Goal: Navigation & Orientation: Locate item on page

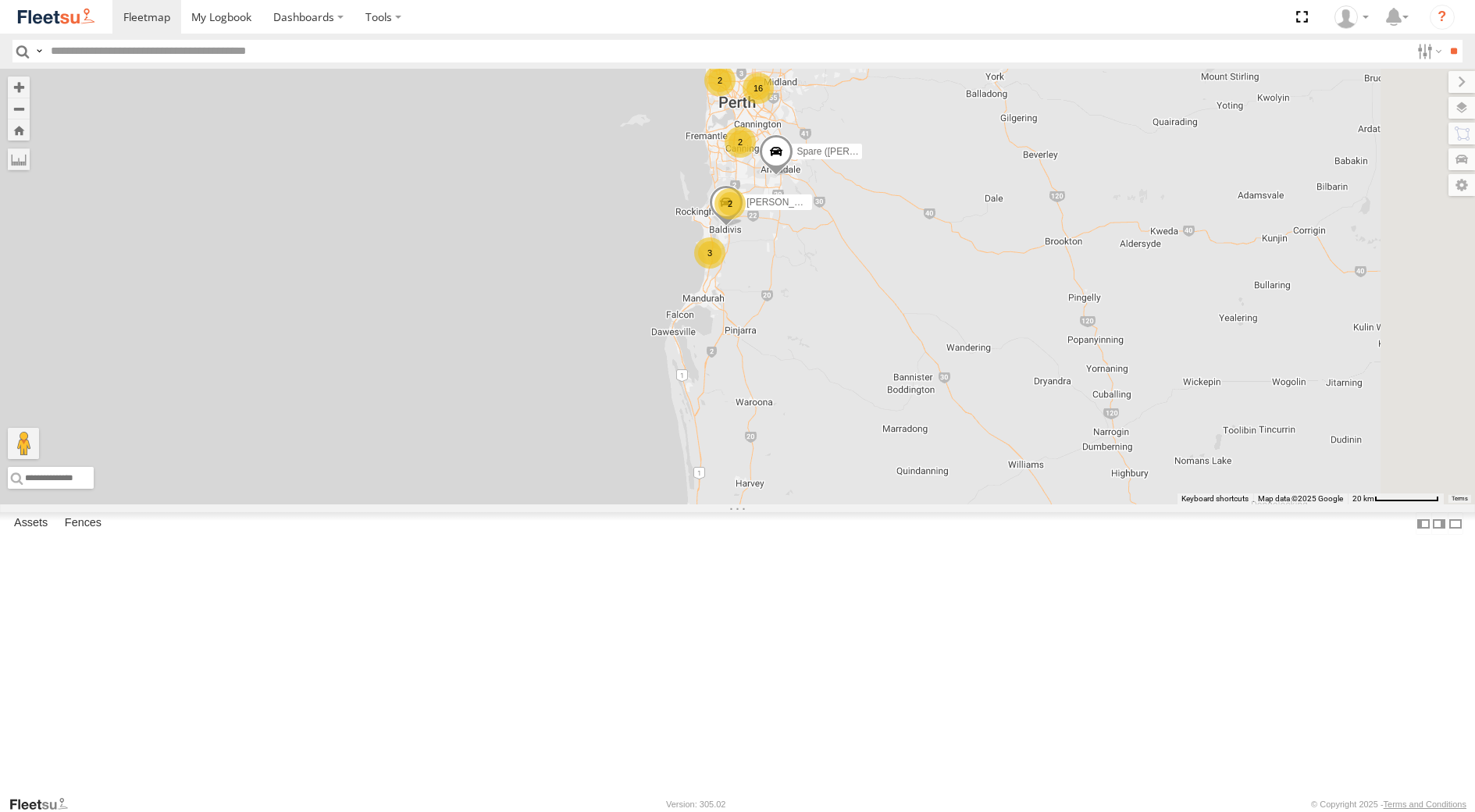
select select "**********"
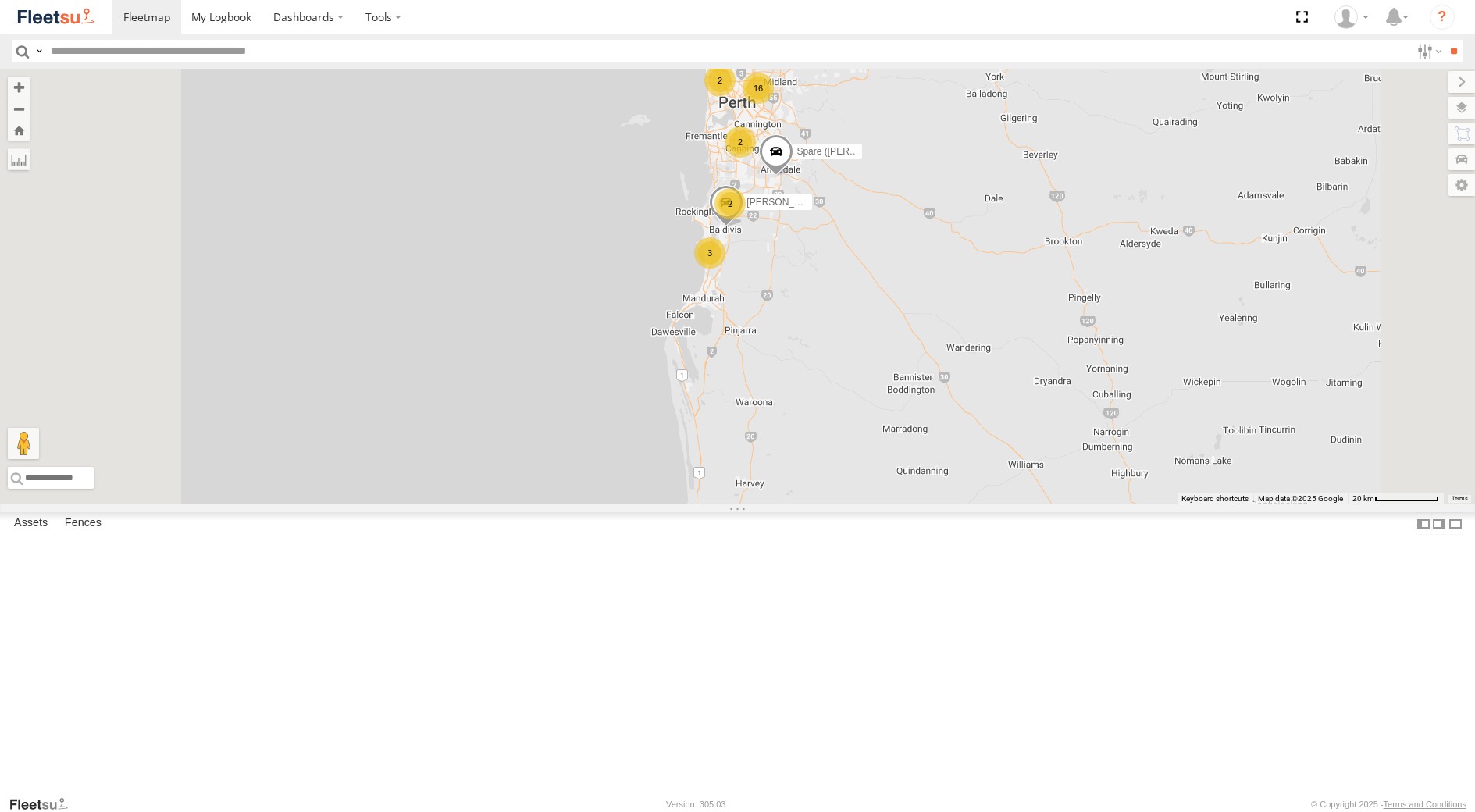
click at [0, 0] on div "Dispatch" at bounding box center [0, 0] width 0 height 0
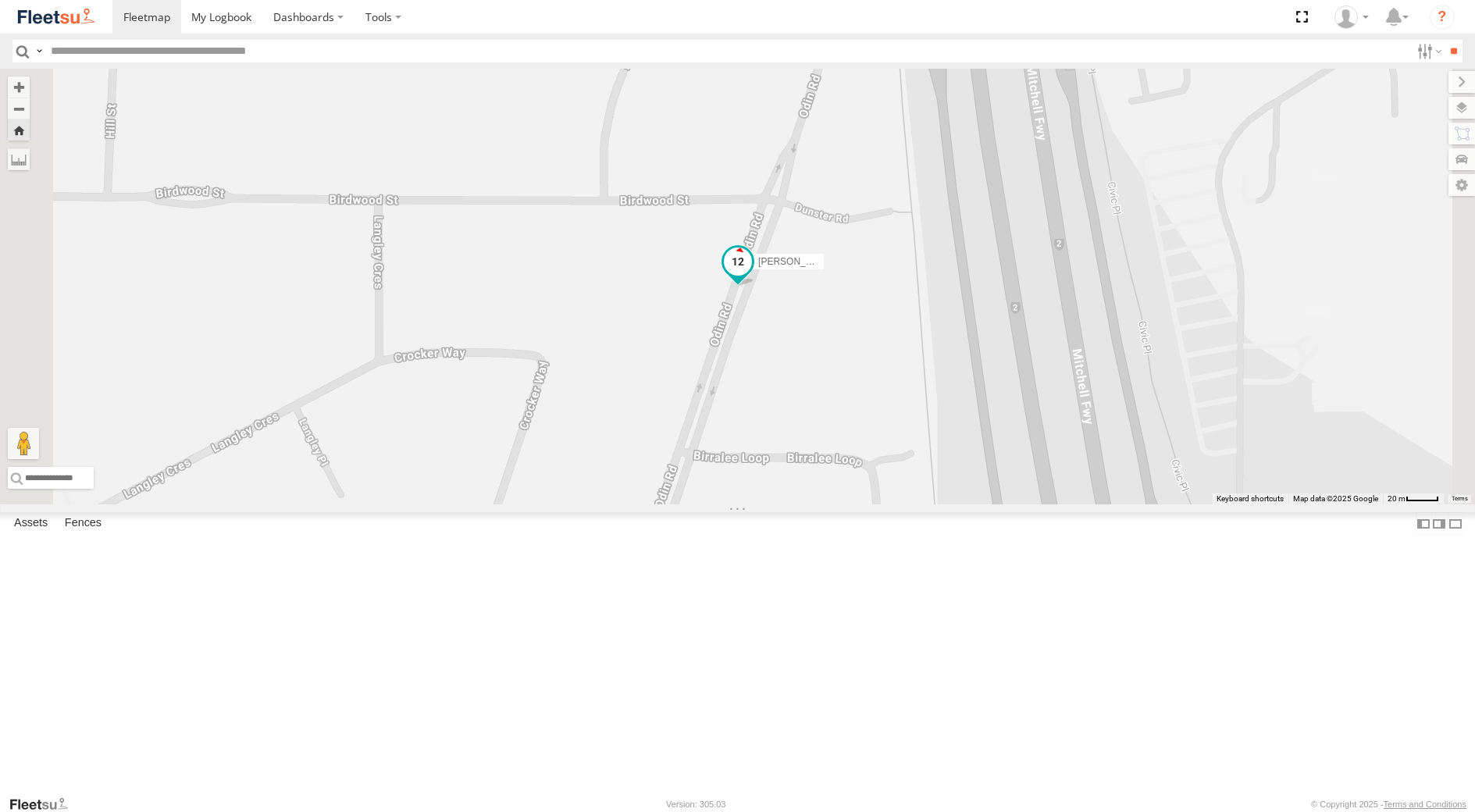
click at [752, 276] on span at bounding box center [737, 261] width 28 height 28
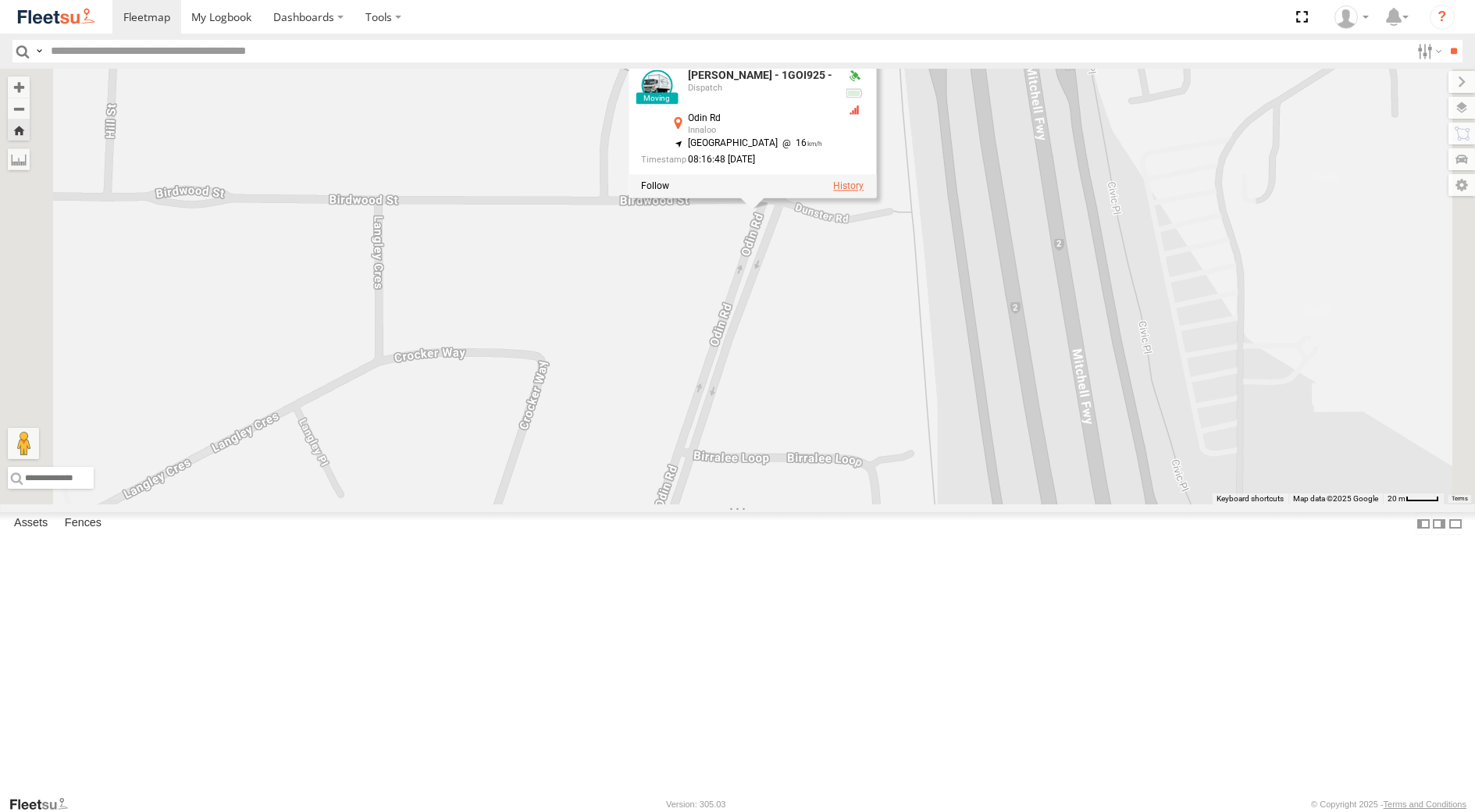
click at [1020, 406] on div "[PERSON_NAME] - 1GOI925 - [PERSON_NAME] - 1GOI925 - Dispatch Odin Rd Innaloo -3…" at bounding box center [737, 286] width 1475 height 436
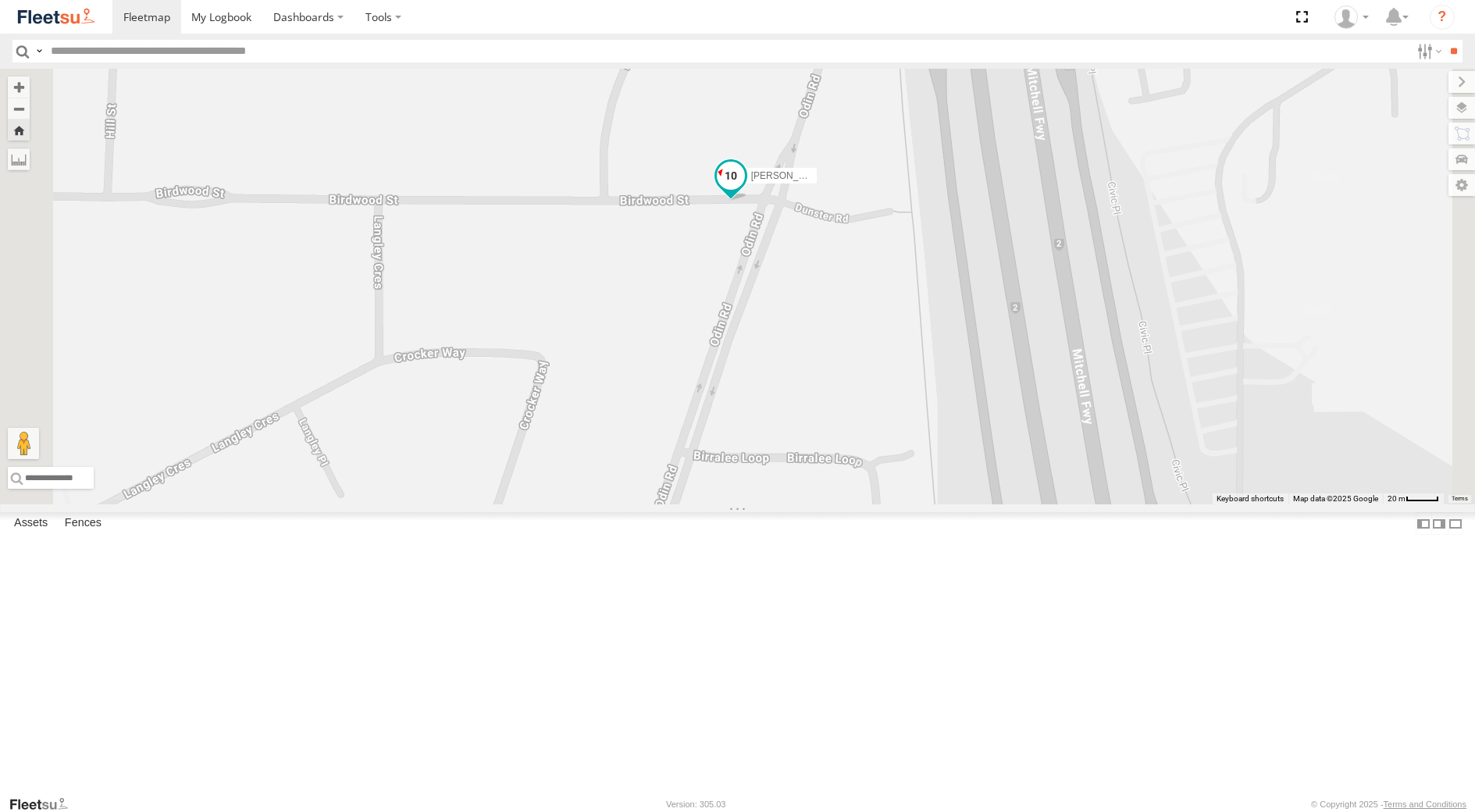
click at [745, 191] on span at bounding box center [729, 176] width 28 height 28
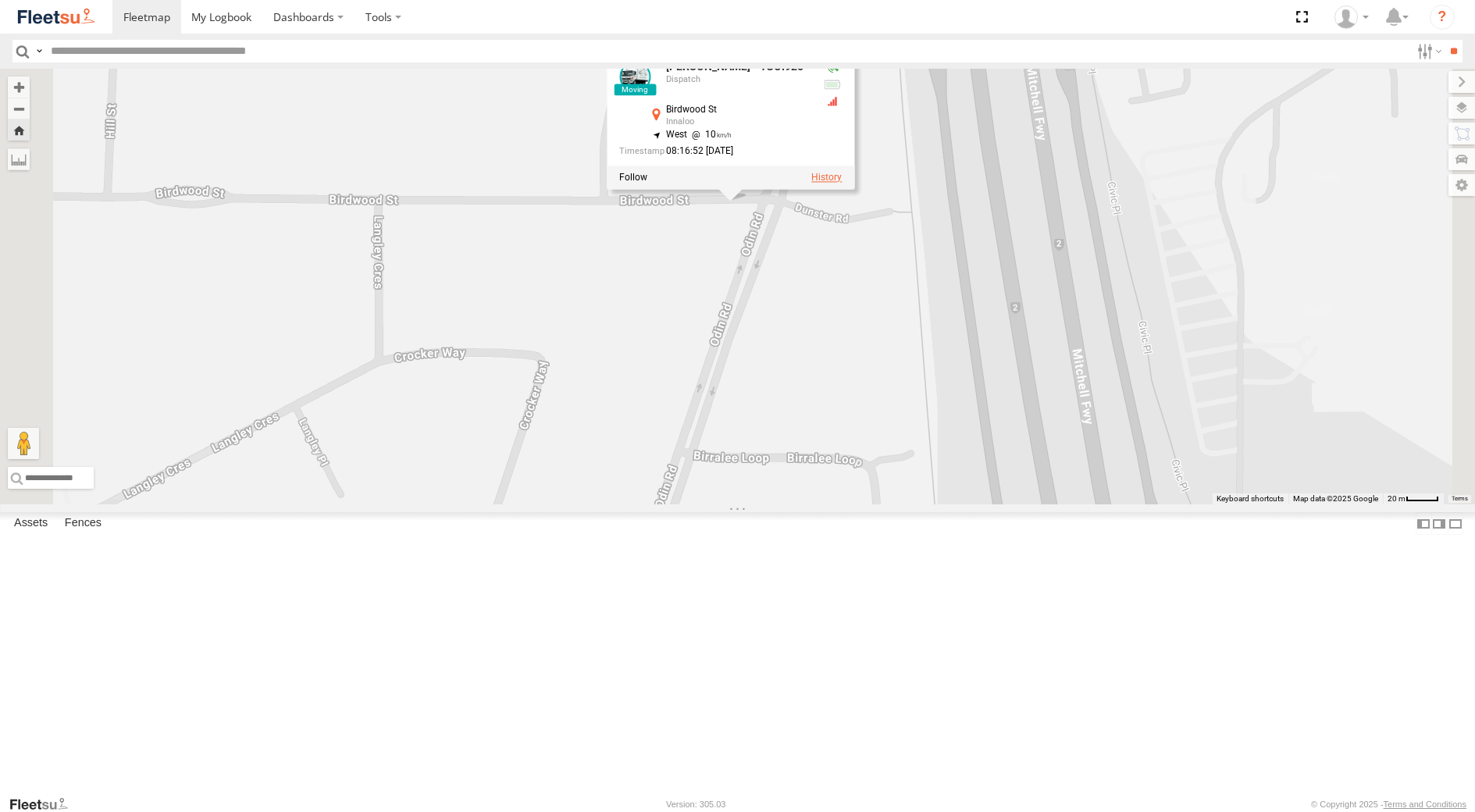
click at [842, 184] on label at bounding box center [826, 178] width 30 height 11
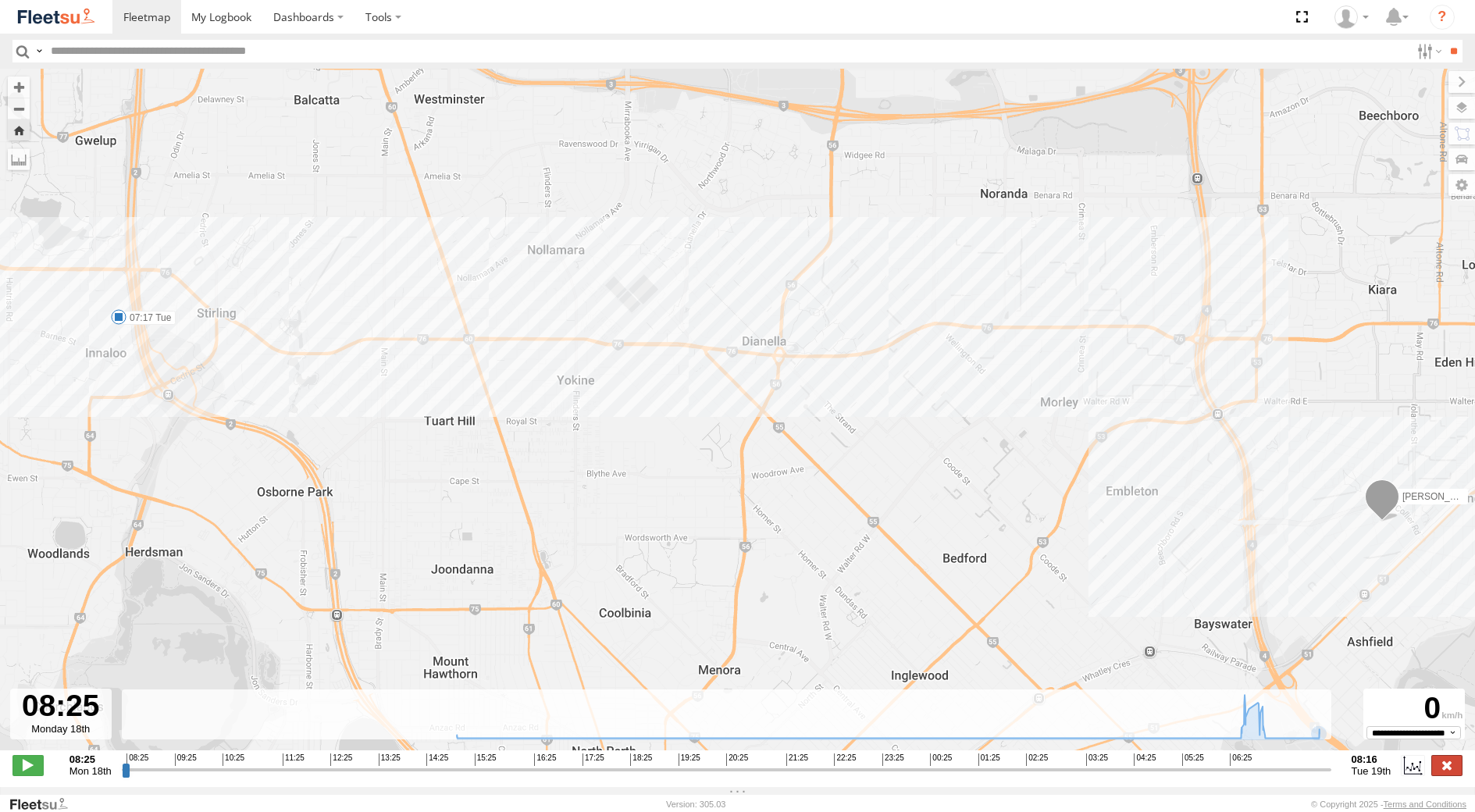
click at [1452, 767] on label at bounding box center [1447, 766] width 31 height 20
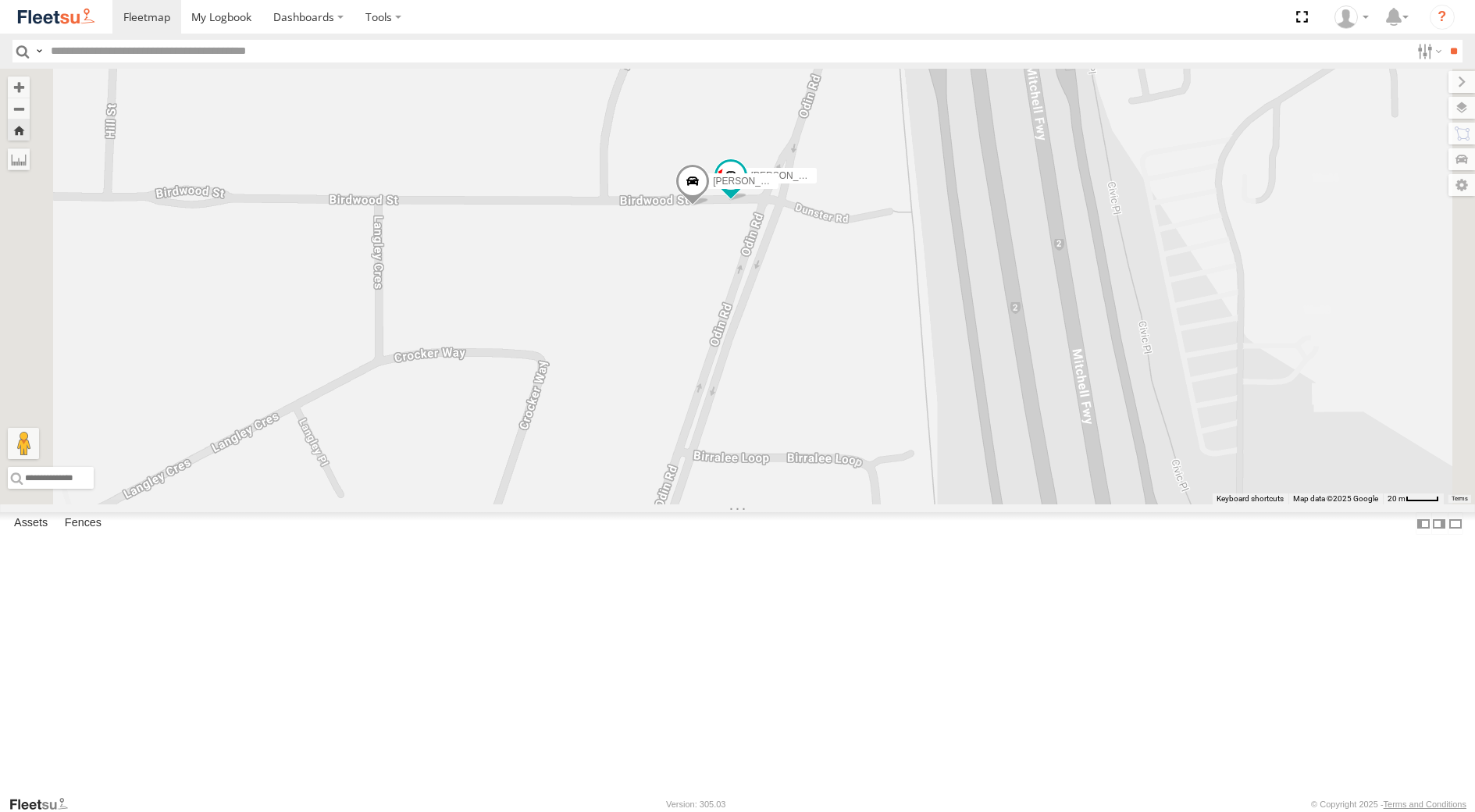
click at [710, 206] on span at bounding box center [692, 185] width 35 height 42
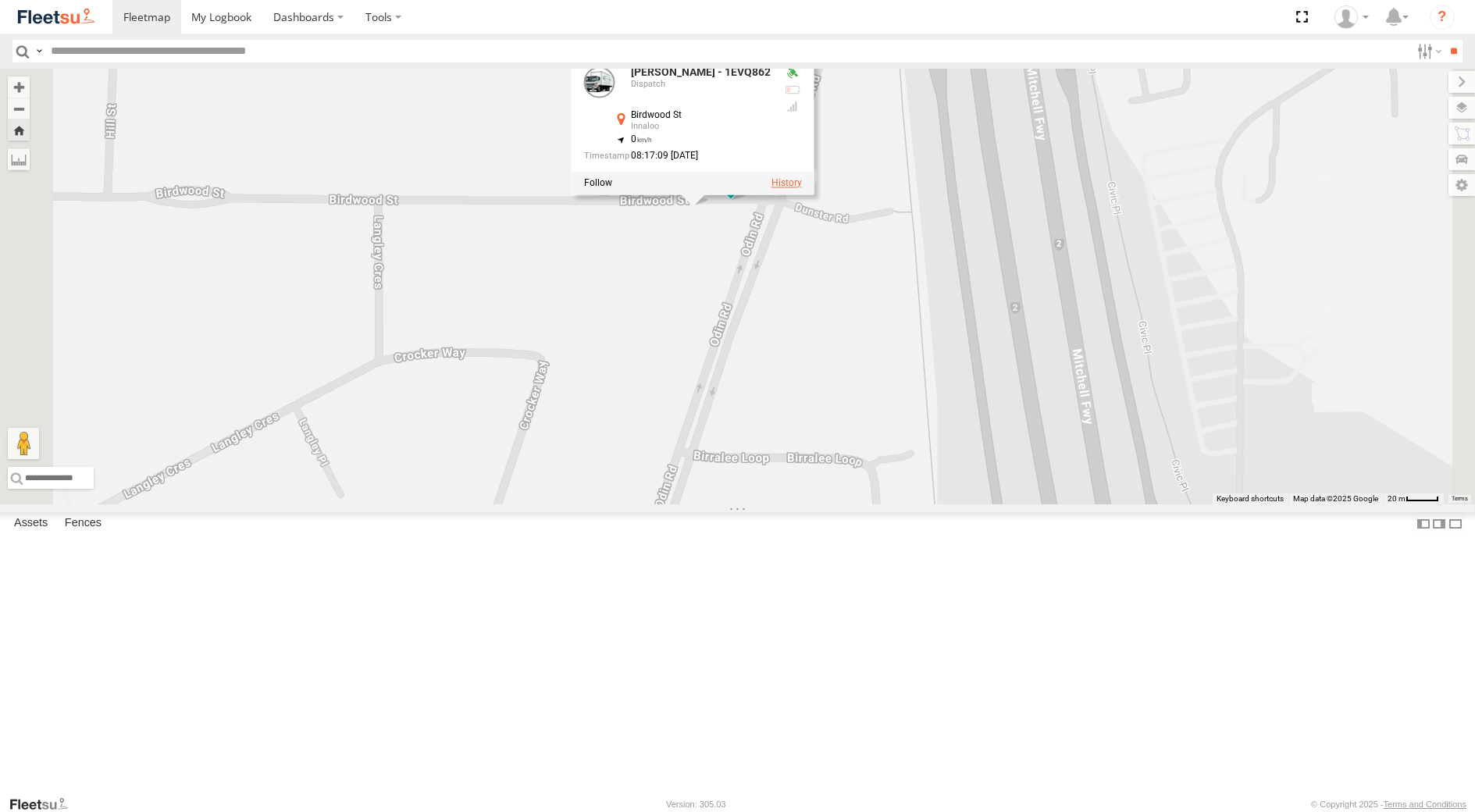
click at [801, 188] on label at bounding box center [786, 182] width 30 height 11
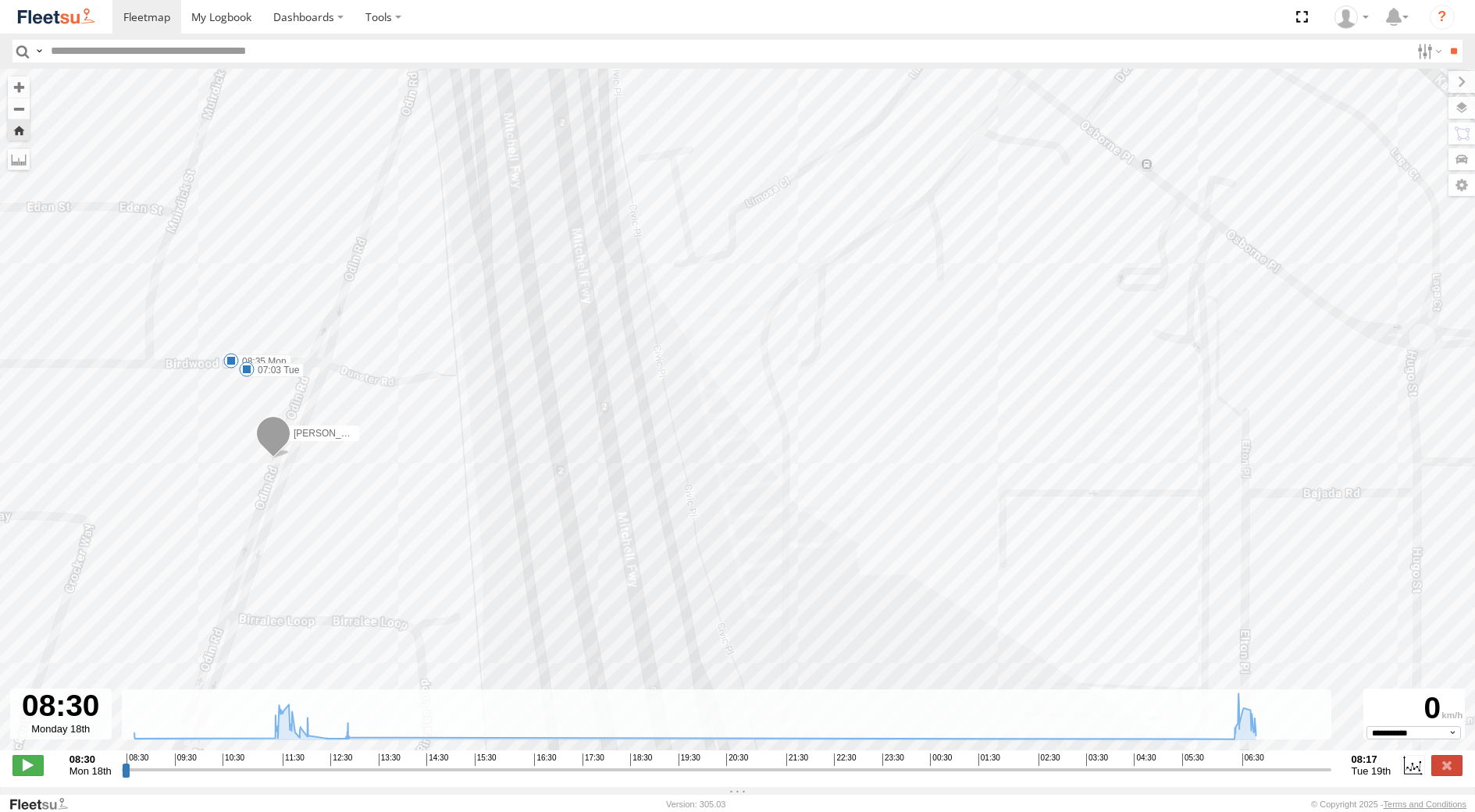
drag, startPoint x: 104, startPoint y: 401, endPoint x: 286, endPoint y: 422, distance: 183.2
click at [286, 422] on span at bounding box center [273, 438] width 35 height 42
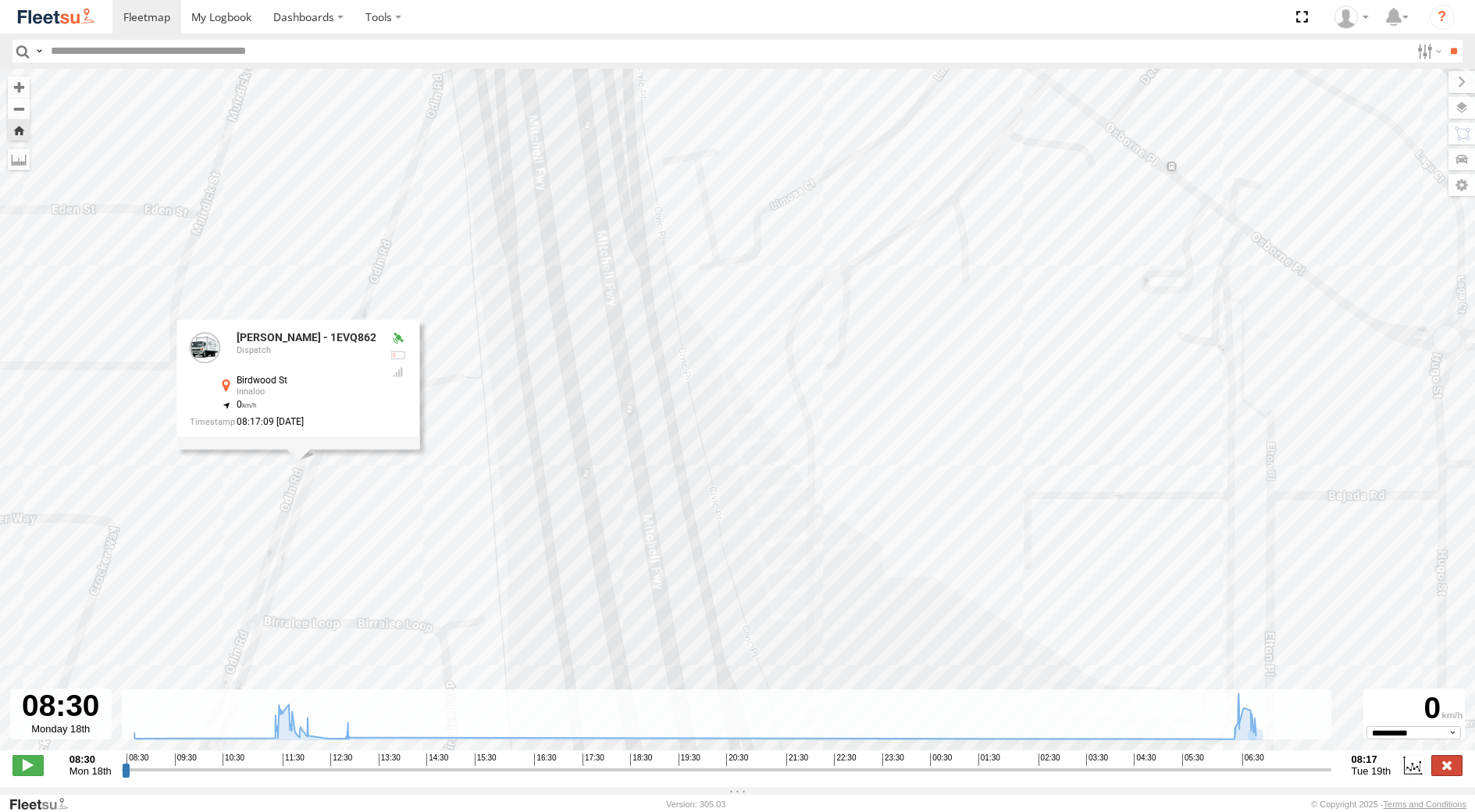
click at [1451, 766] on label at bounding box center [1447, 766] width 31 height 20
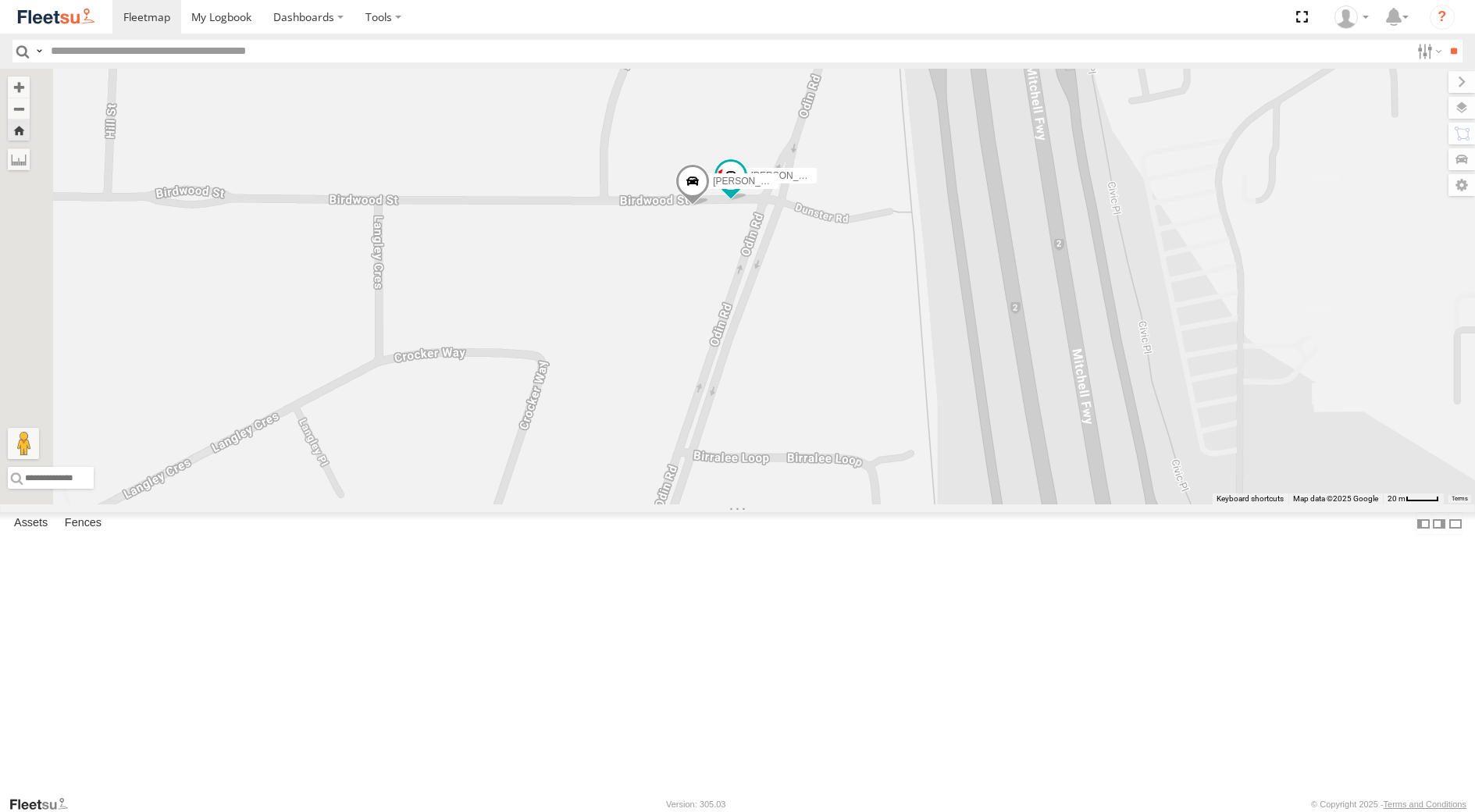
click at [0, 0] on div "[PERSON_NAME] - 1GOI926 - 0475 377 301" at bounding box center [0, 0] width 0 height 0
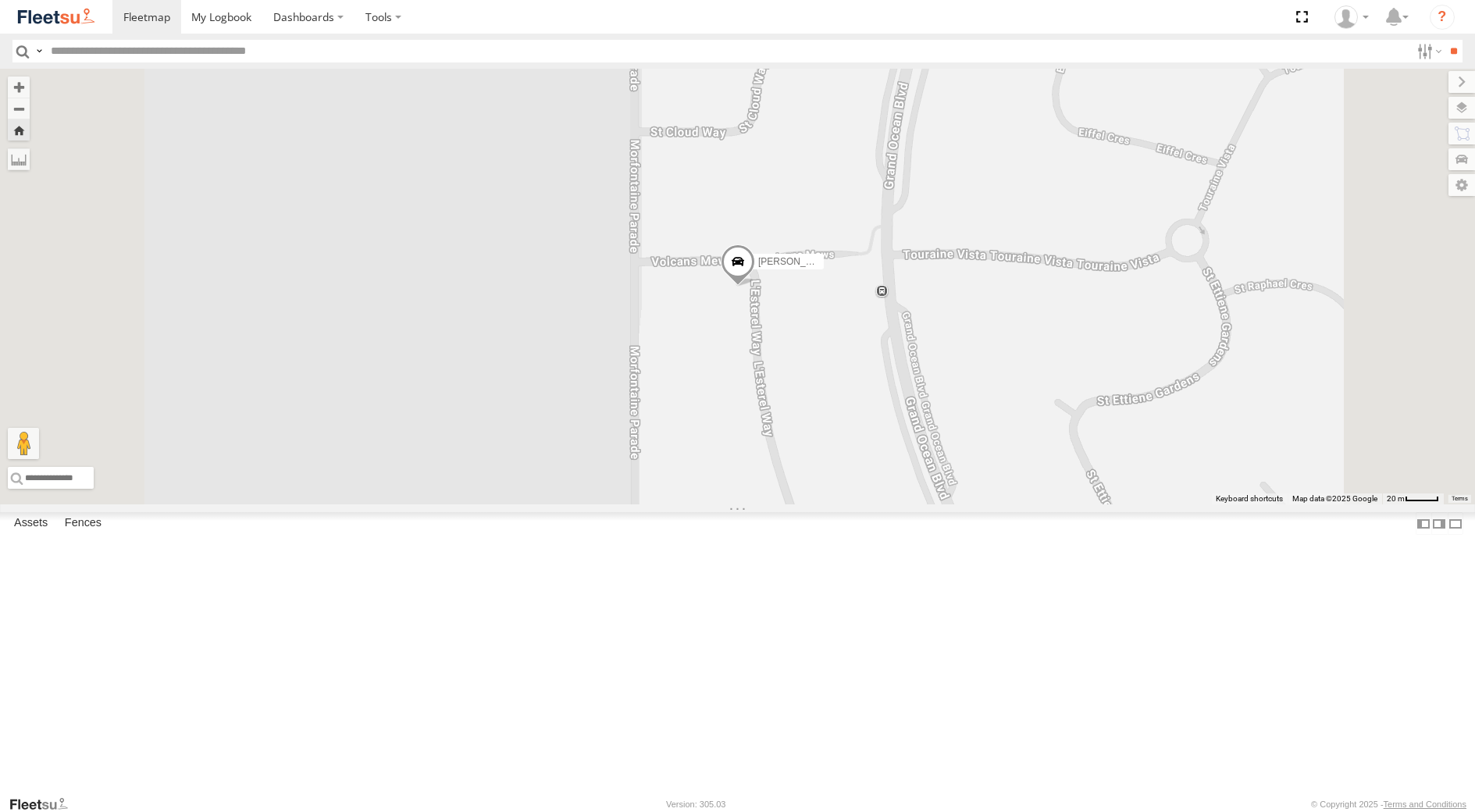
click at [755, 287] on span at bounding box center [737, 266] width 35 height 42
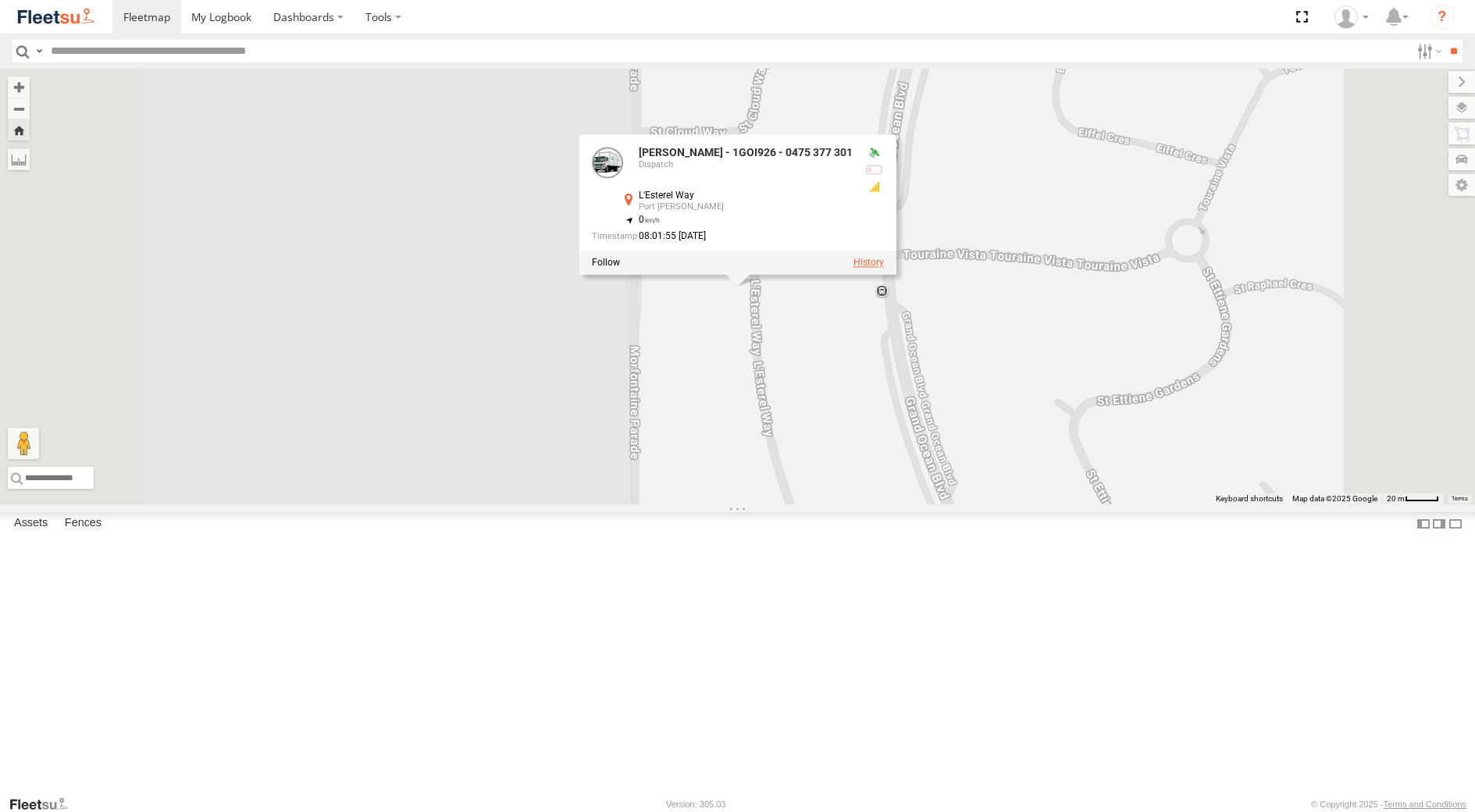
click at [883, 269] on label at bounding box center [868, 263] width 30 height 11
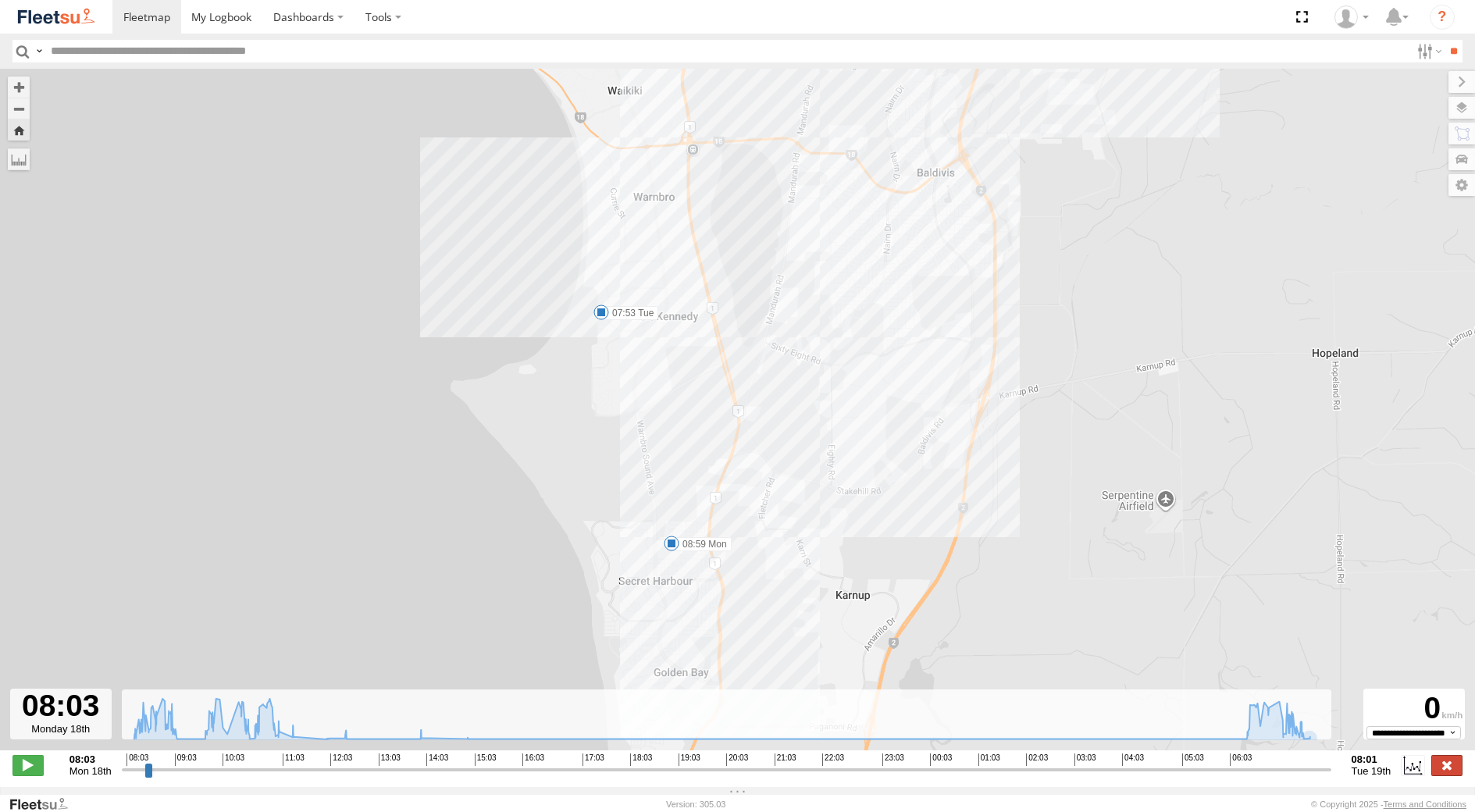
click at [1443, 771] on label at bounding box center [1447, 766] width 31 height 20
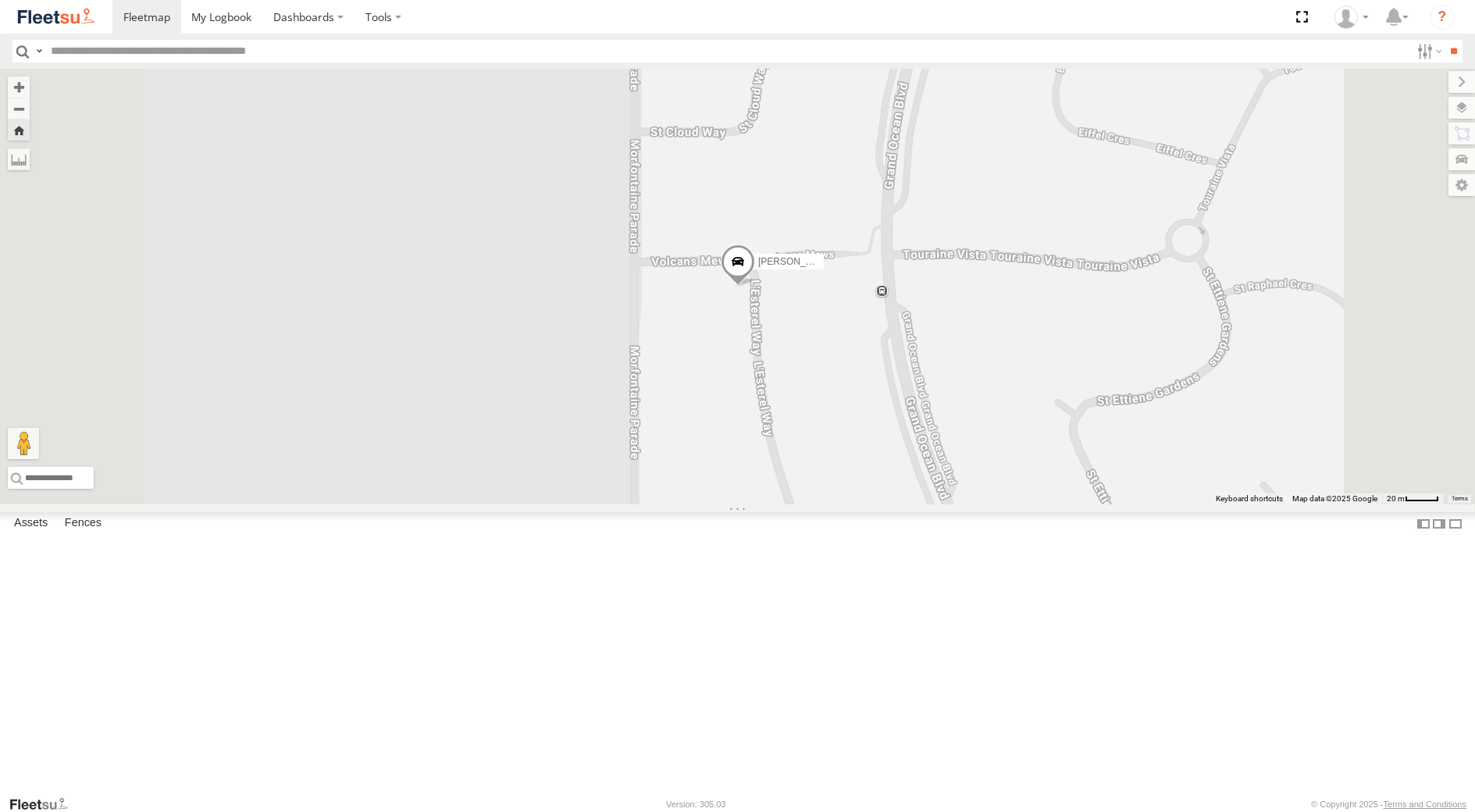
click at [0, 0] on div "[PERSON_NAME] - 1IJS864 Dispatch" at bounding box center [0, 0] width 0 height 0
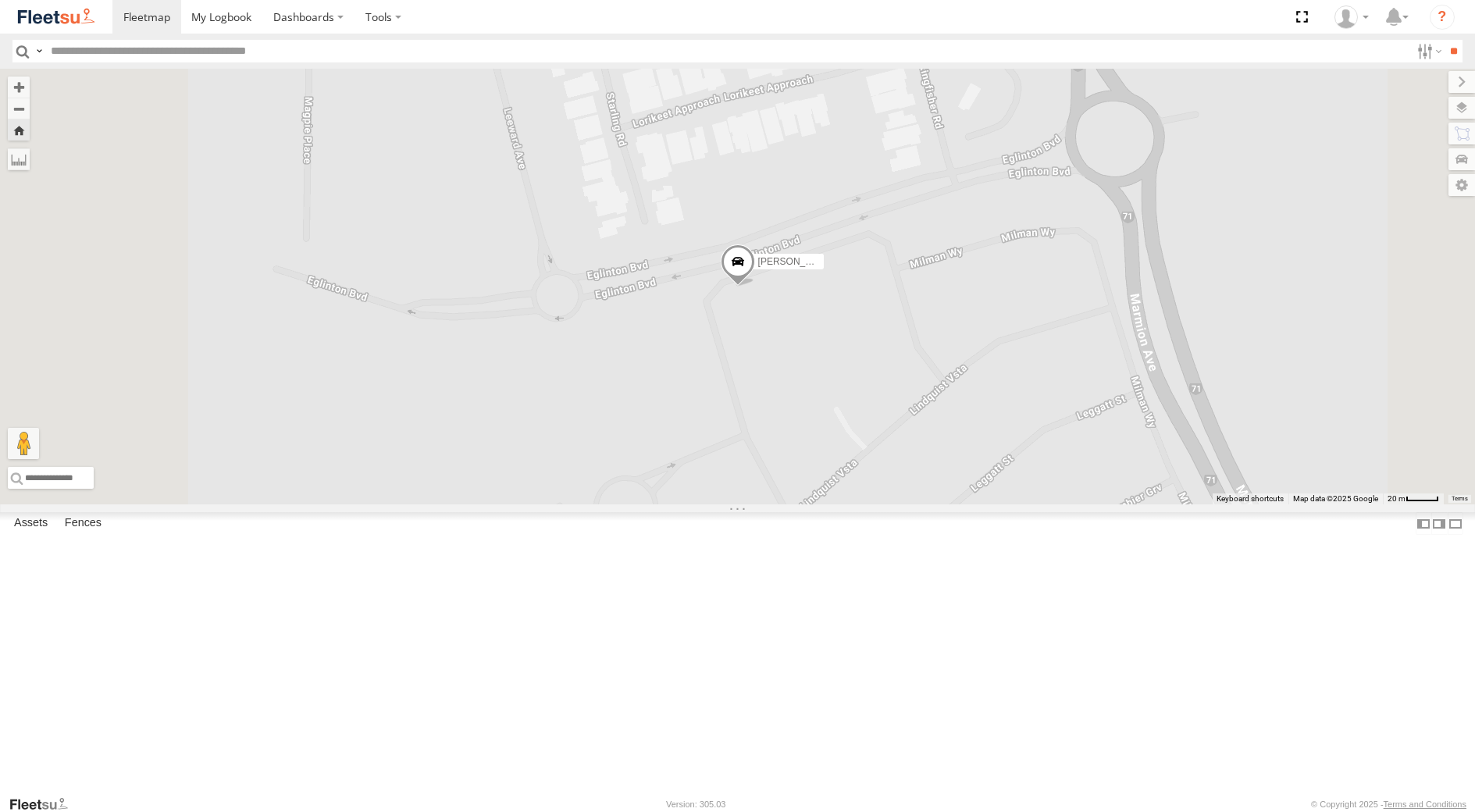
click at [755, 287] on span at bounding box center [737, 266] width 35 height 42
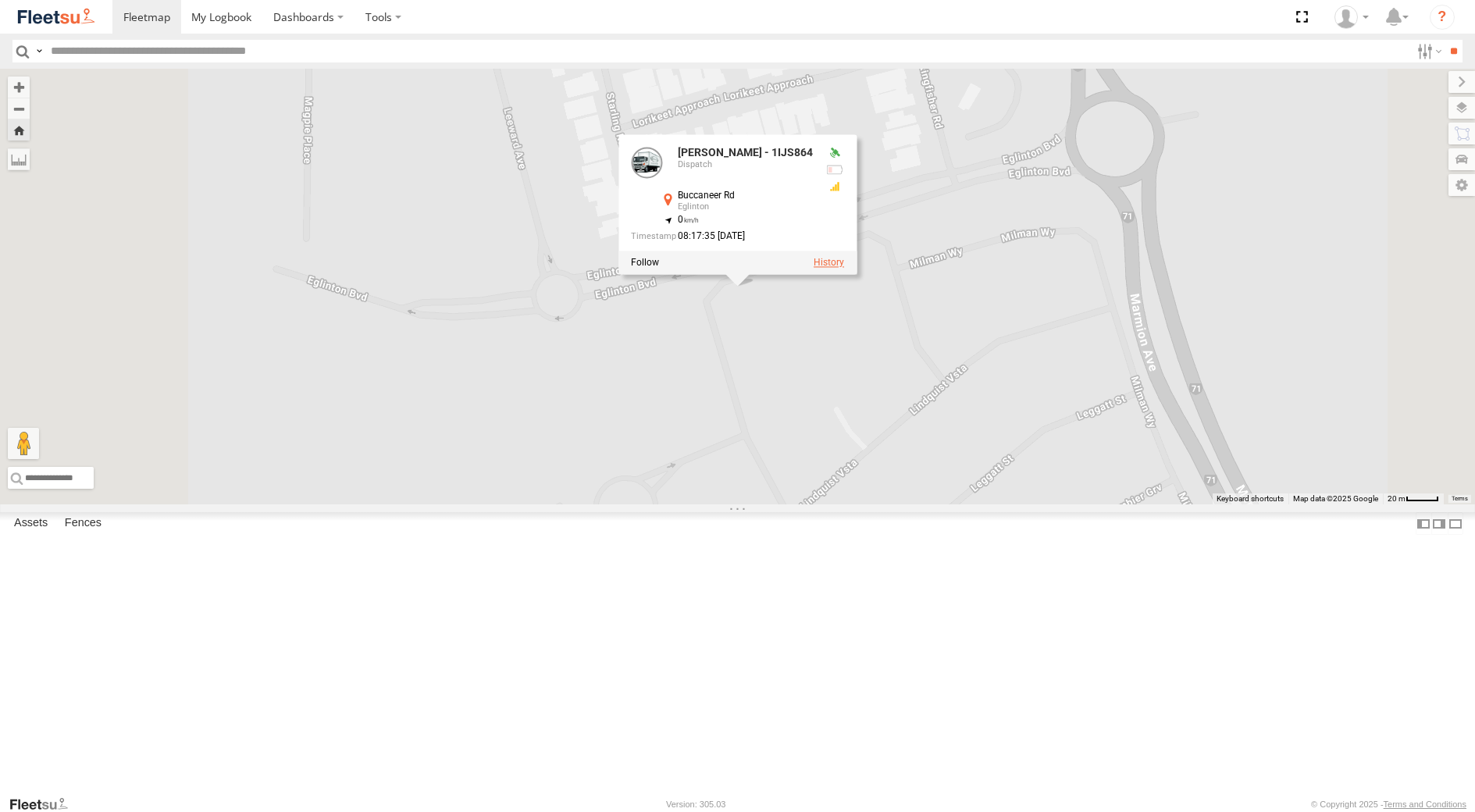
click at [844, 269] on label at bounding box center [829, 263] width 30 height 11
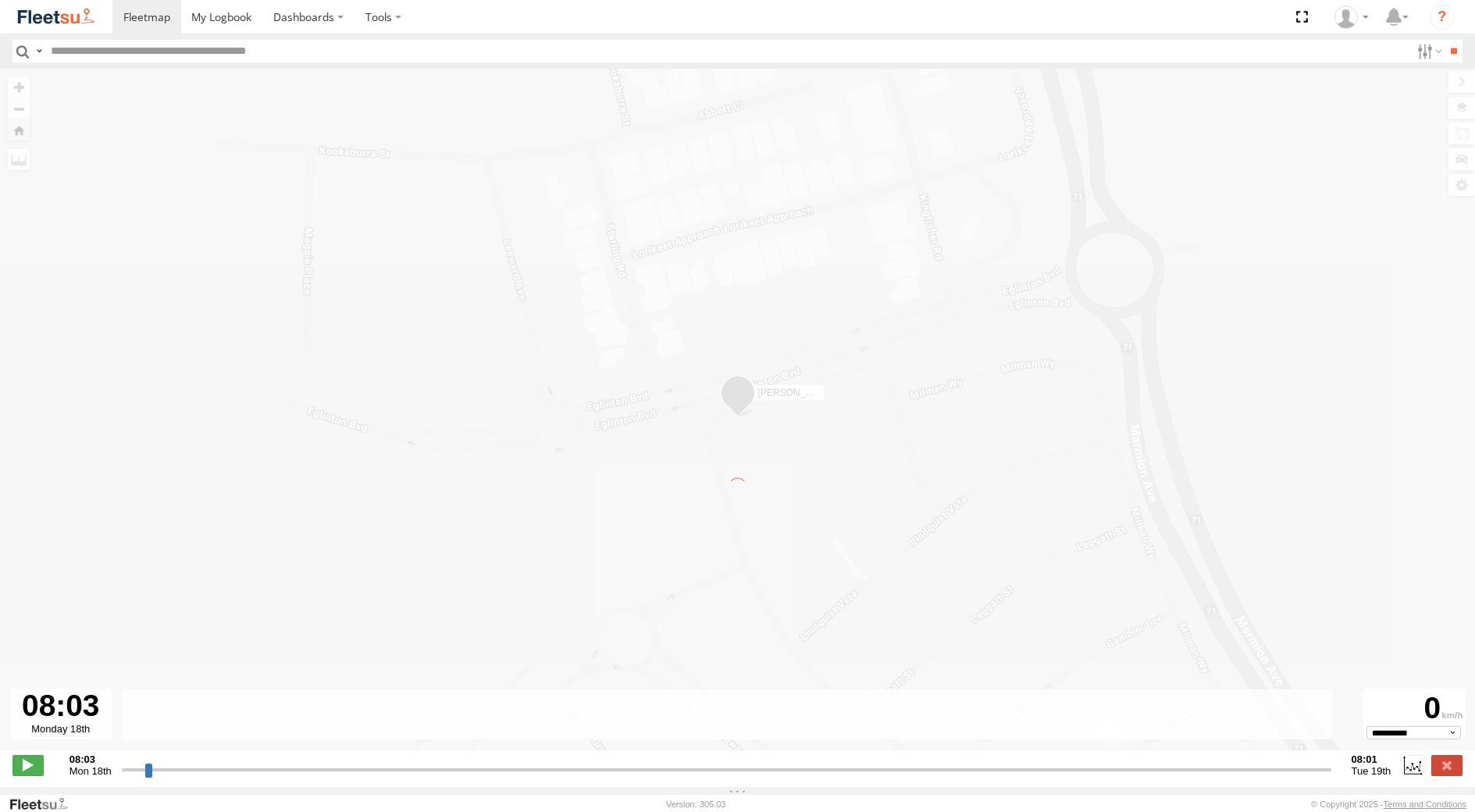
type input "**********"
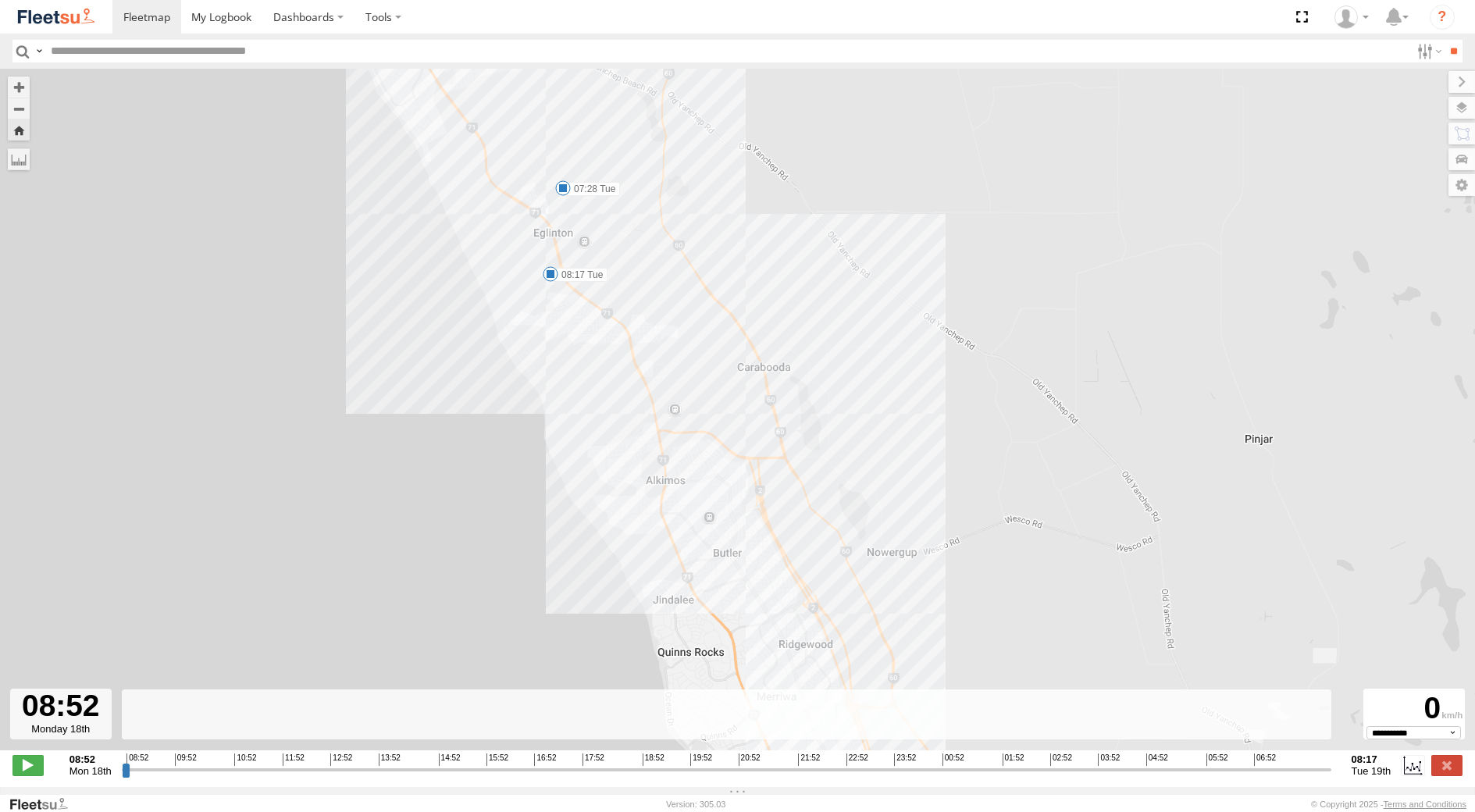
drag, startPoint x: 565, startPoint y: 306, endPoint x: 703, endPoint y: 545, distance: 276.0
click at [703, 545] on div "[PERSON_NAME] - 1IJS864 07:28 Tue 08:17 Tue" at bounding box center [737, 417] width 1475 height 698
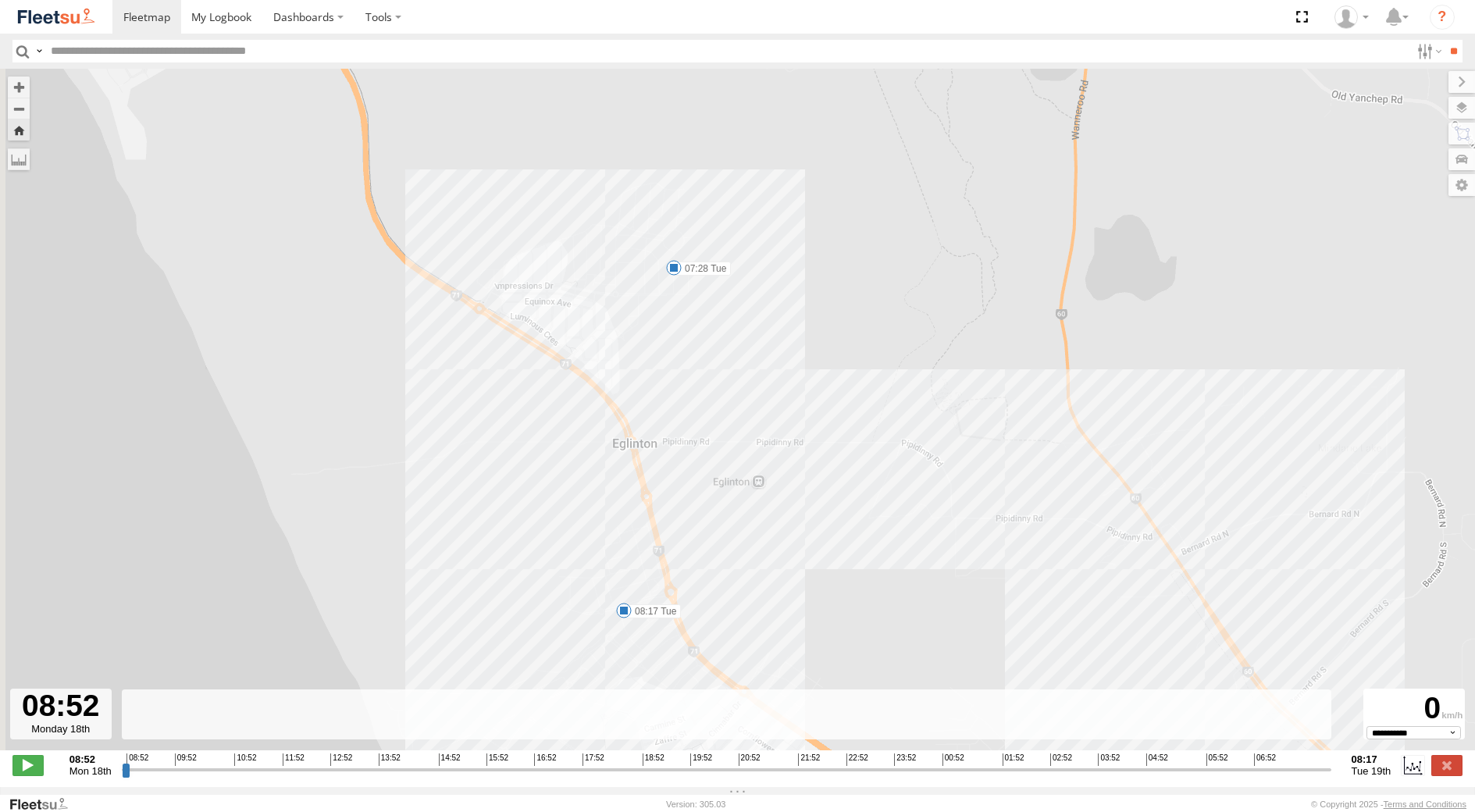
drag, startPoint x: 600, startPoint y: 291, endPoint x: 719, endPoint y: 537, distance: 273.3
click at [719, 537] on div "[PERSON_NAME] - 1IJS864 07:28 Tue 08:17 Tue" at bounding box center [737, 417] width 1475 height 698
drag, startPoint x: 729, startPoint y: 562, endPoint x: 718, endPoint y: 400, distance: 162.4
click at [718, 400] on div "[PERSON_NAME] - 1IJS864 07:28 Tue 08:17 Tue" at bounding box center [737, 417] width 1475 height 698
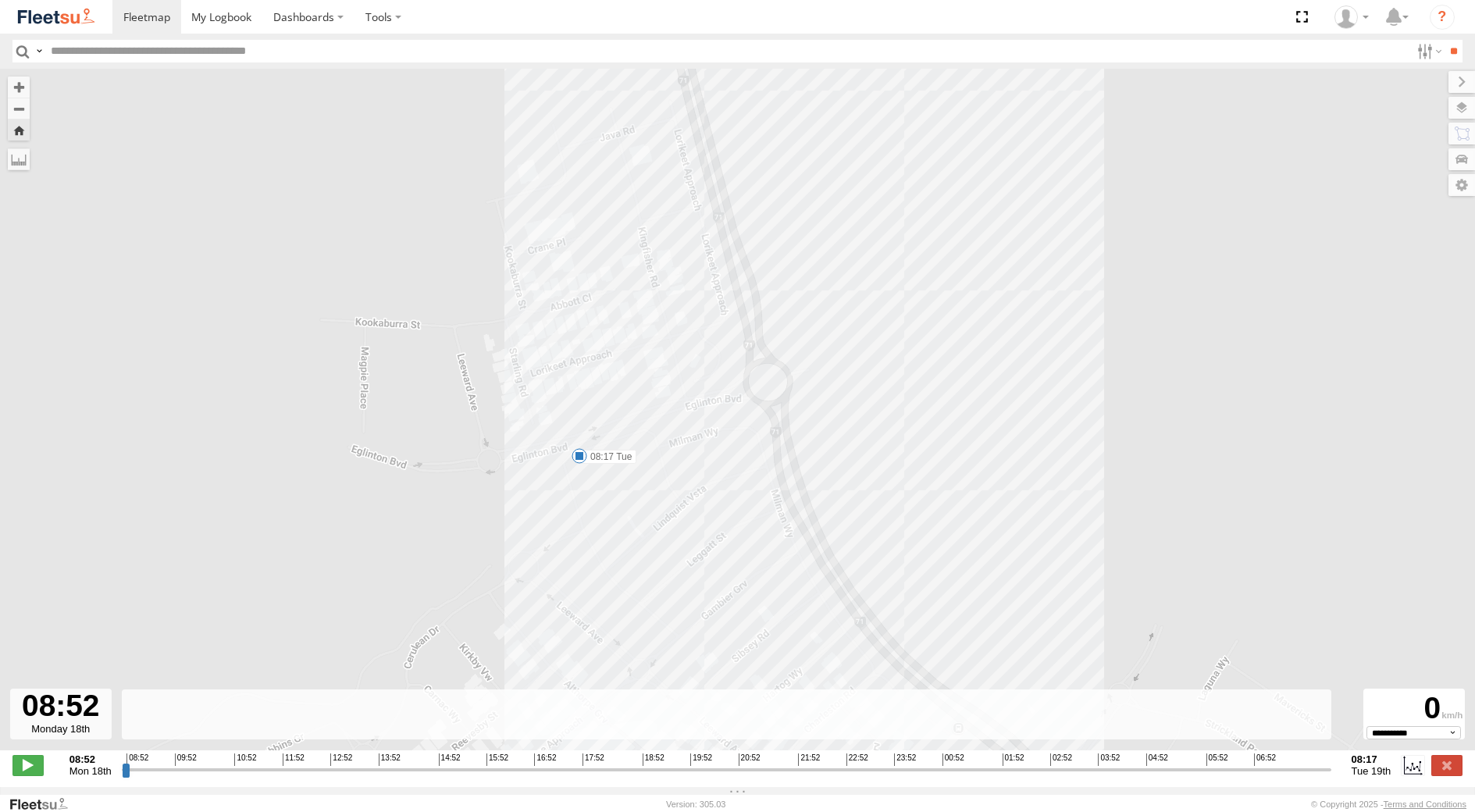
drag, startPoint x: 692, startPoint y: 598, endPoint x: 629, endPoint y: 383, distance: 224.0
click at [633, 390] on div "[PERSON_NAME] - 1IJS864 07:28 Tue 08:17 Tue" at bounding box center [737, 417] width 1475 height 698
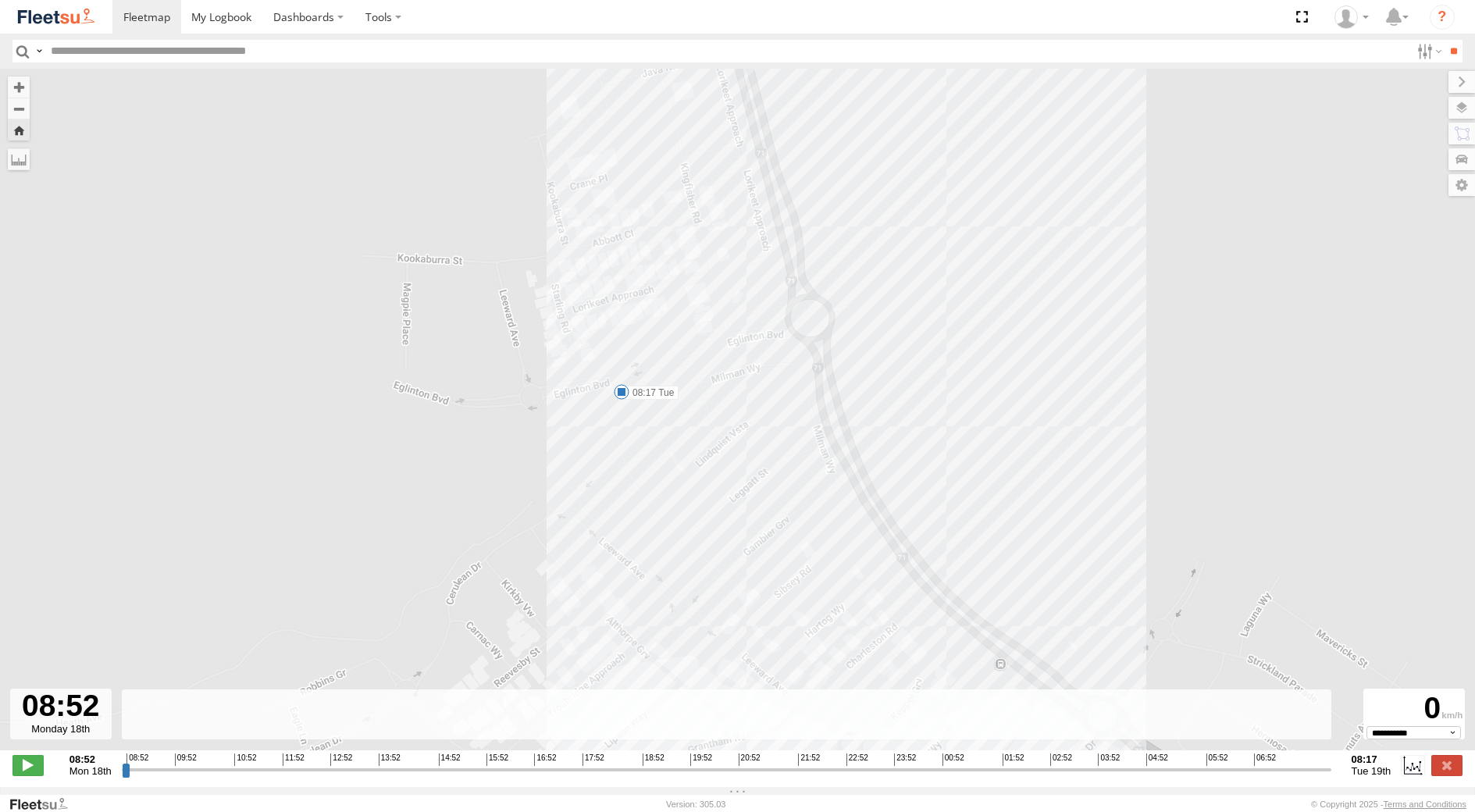
drag, startPoint x: 610, startPoint y: 262, endPoint x: 756, endPoint y: 565, distance: 336.3
click at [756, 565] on div "[PERSON_NAME] - 1IJS864 07:28 Tue 08:17 Tue" at bounding box center [737, 417] width 1475 height 698
click at [1458, 776] on label at bounding box center [1447, 766] width 31 height 20
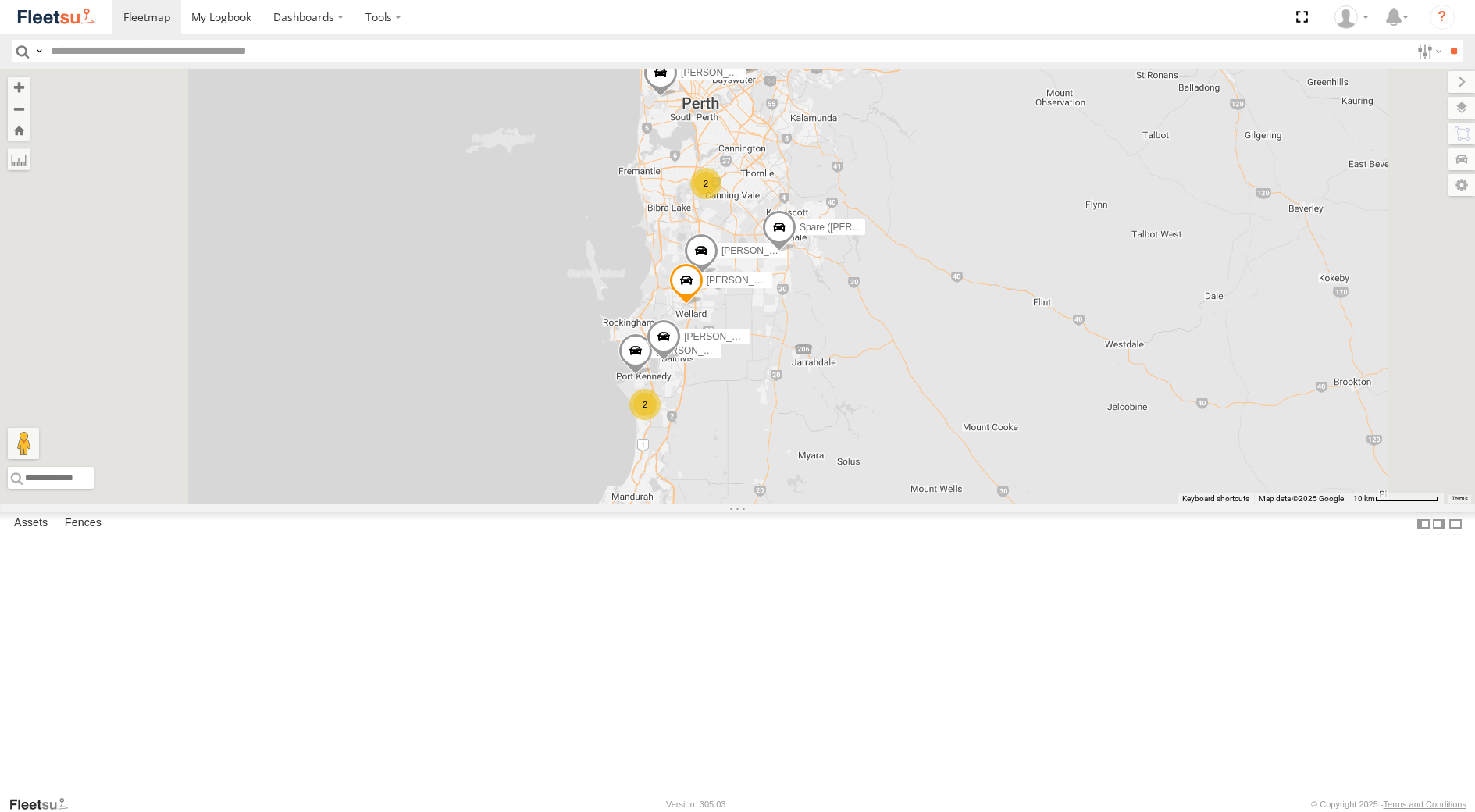
drag, startPoint x: 929, startPoint y: 264, endPoint x: 933, endPoint y: 533, distance: 269.0
click at [933, 504] on div "[PERSON_NAME] - 1IFQ597 - 0448 957 648 [PERSON_NAME] - 1HVJ177 Out of action - …" at bounding box center [737, 286] width 1475 height 436
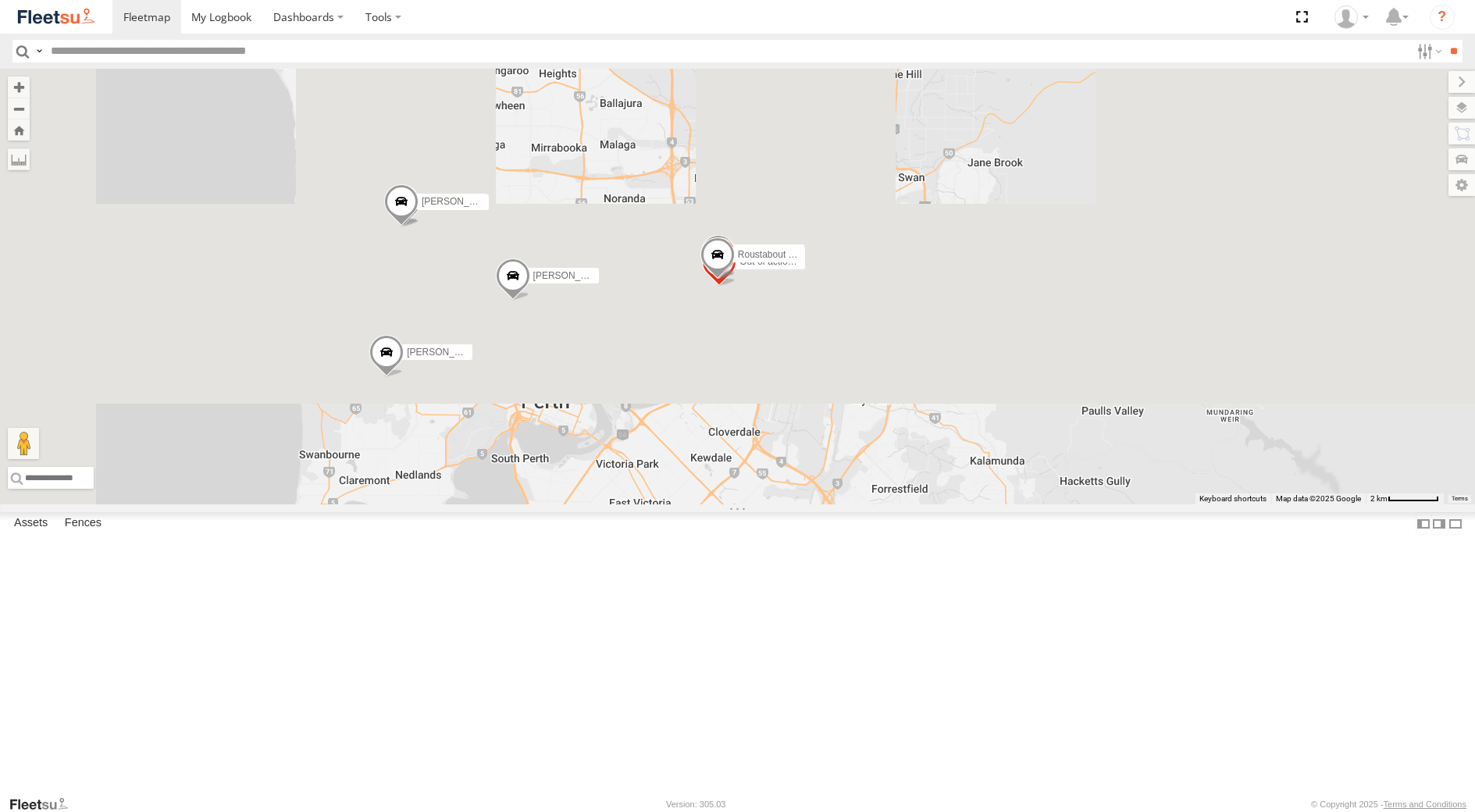
drag, startPoint x: 788, startPoint y: 238, endPoint x: 788, endPoint y: 819, distance: 581.0
click at [788, 811] on html "Dashboards TheMaker Systems" at bounding box center [737, 406] width 1475 height 812
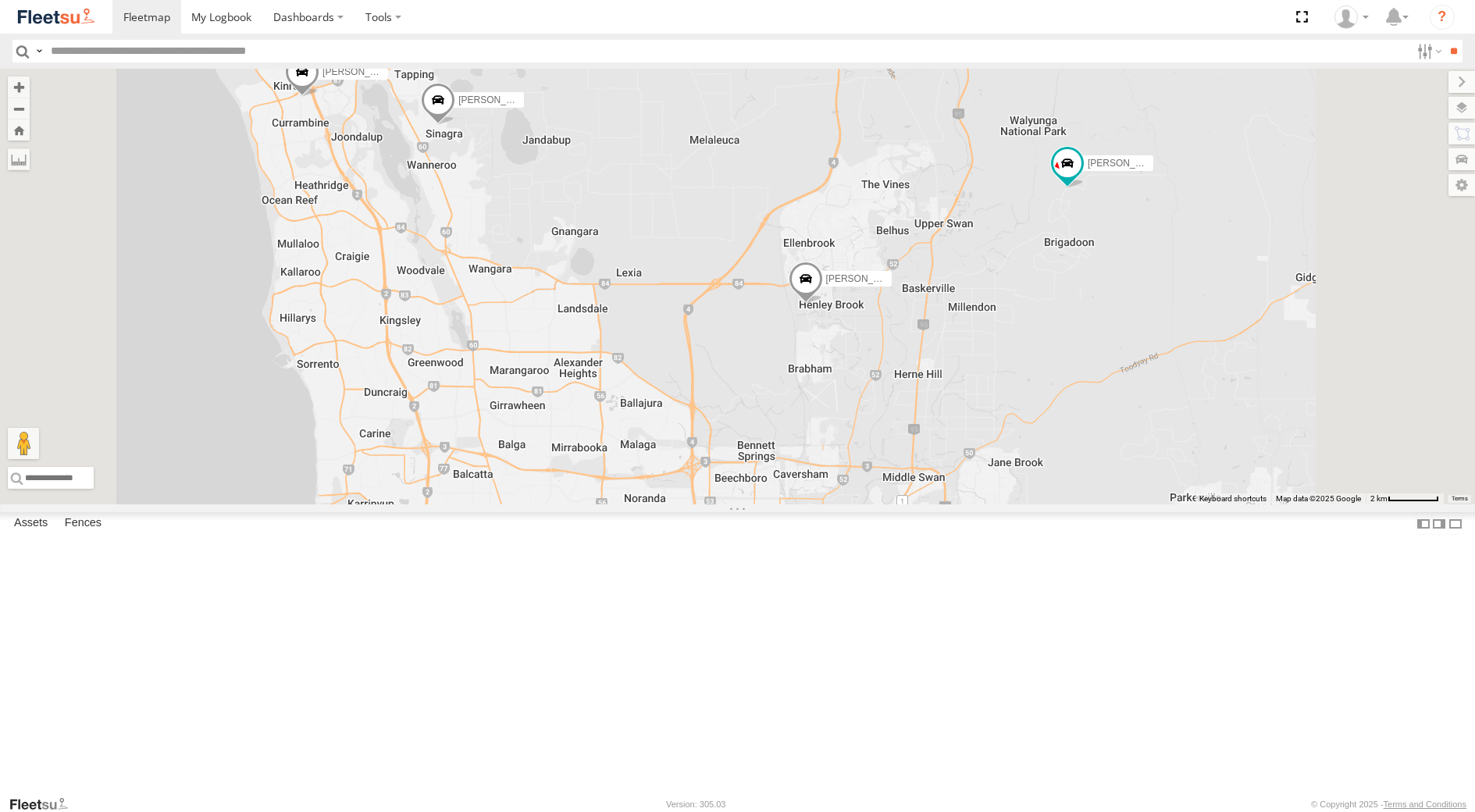
drag, startPoint x: 702, startPoint y: 681, endPoint x: 735, endPoint y: 515, distance: 169.2
click at [735, 504] on div "[PERSON_NAME] - 1IFQ597 - 0448 957 648 [PERSON_NAME] - 1HVJ177 Out of action - …" at bounding box center [737, 286] width 1475 height 436
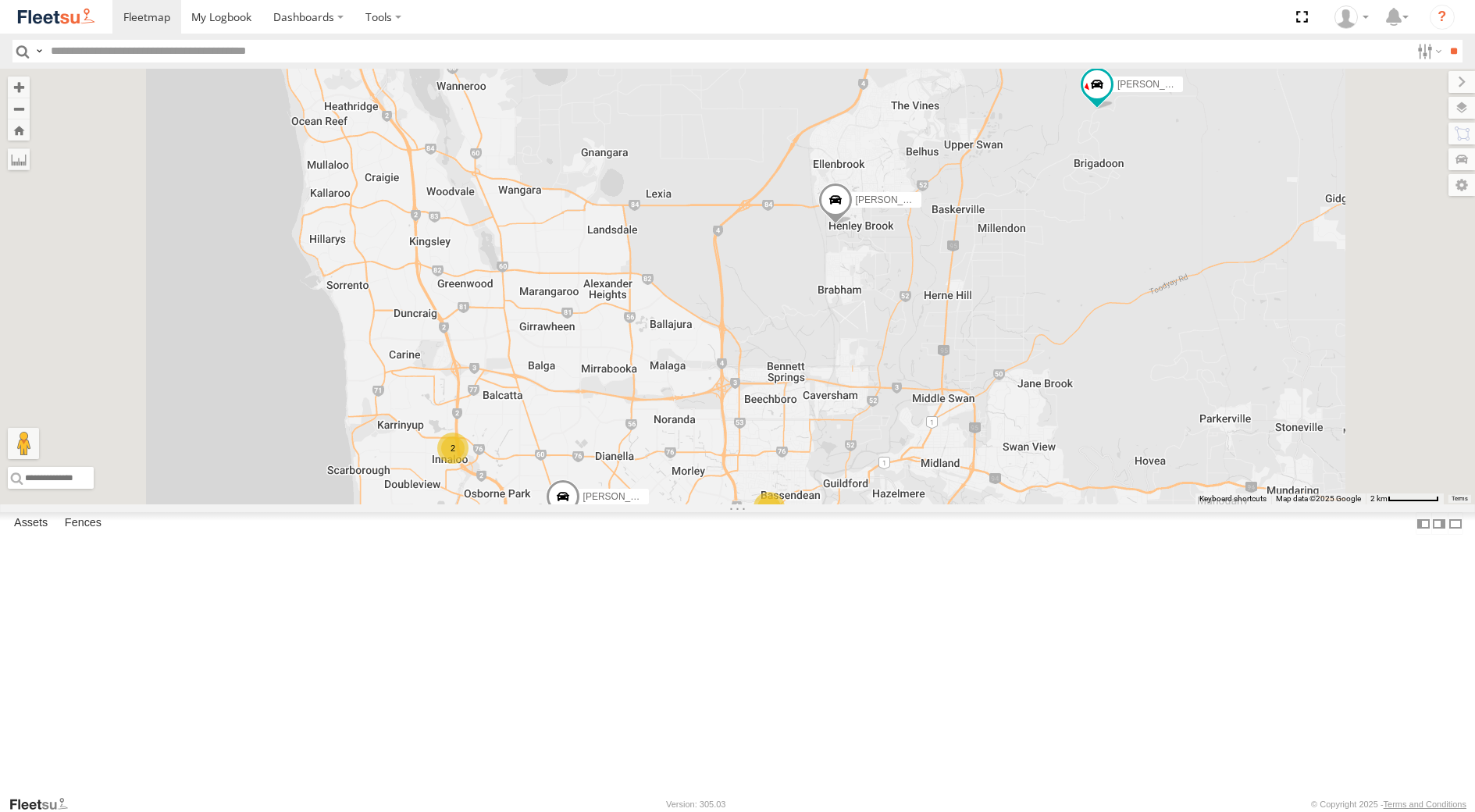
drag, startPoint x: 681, startPoint y: 716, endPoint x: 698, endPoint y: 629, distance: 88.6
click at [647, 579] on span "[PERSON_NAME] -1HEM368 - 0408 905 511" at bounding box center [552, 573] width 190 height 11
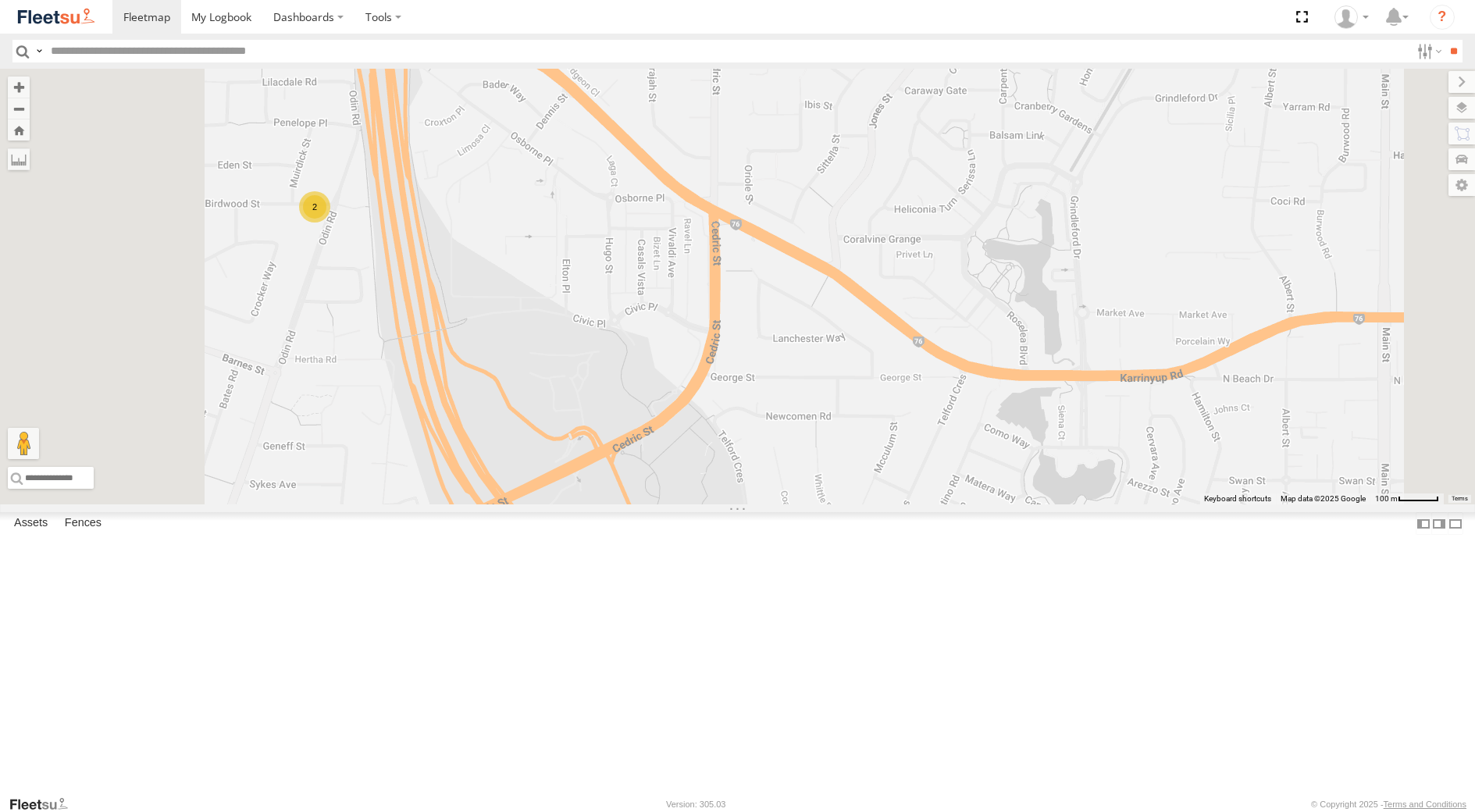
drag, startPoint x: 501, startPoint y: 390, endPoint x: 564, endPoint y: 519, distance: 143.6
click at [563, 504] on div "[PERSON_NAME] - 1IFQ597 - 0448 957 648 [PERSON_NAME] - 1HVJ177 [PERSON_NAME] - …" at bounding box center [737, 286] width 1475 height 436
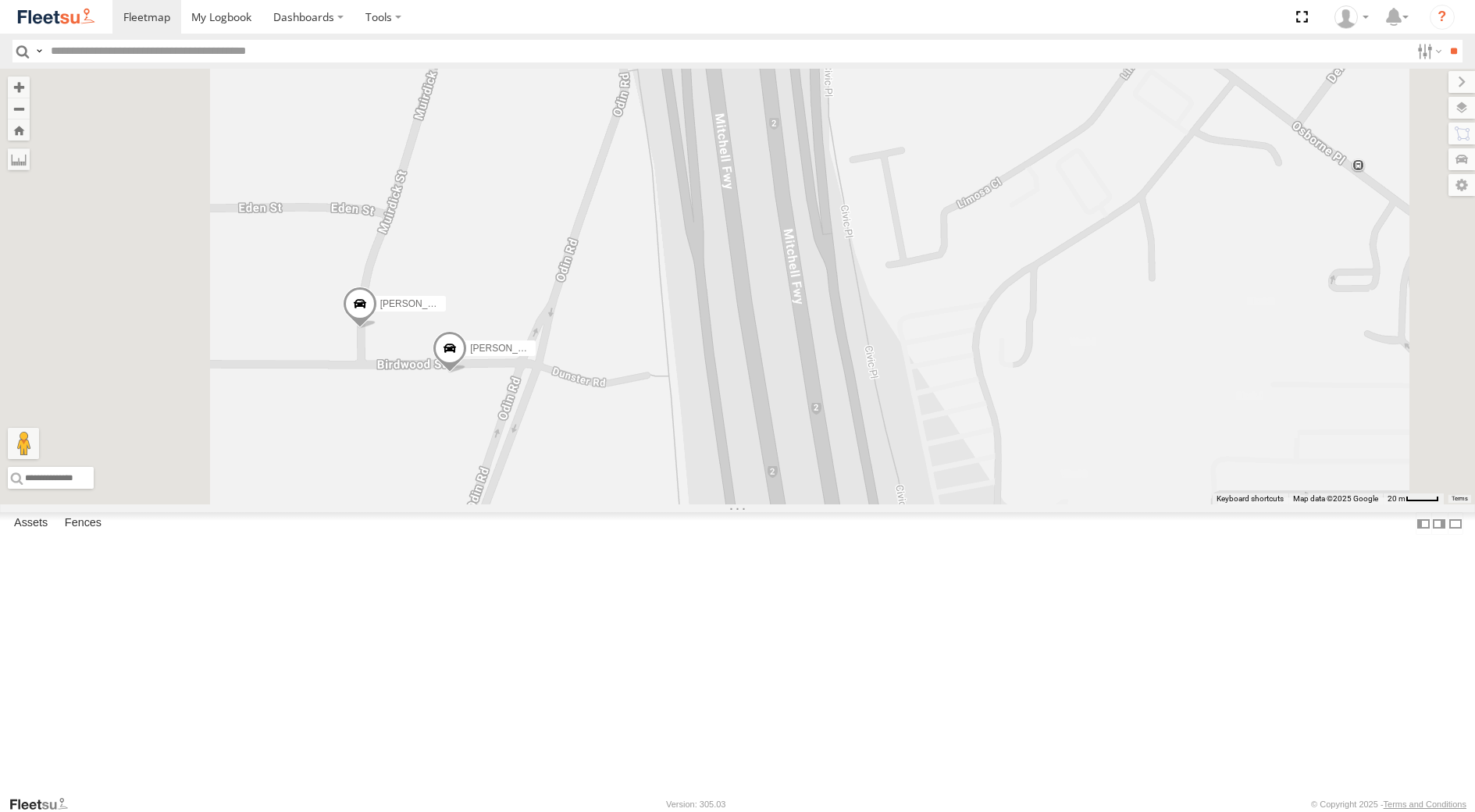
drag, startPoint x: 600, startPoint y: 522, endPoint x: 650, endPoint y: 557, distance: 61.0
click at [650, 504] on div "[PERSON_NAME] - 1IFQ597 - 0448 957 648 [PERSON_NAME] - 1HVJ177 [PERSON_NAME] - …" at bounding box center [737, 286] width 1475 height 436
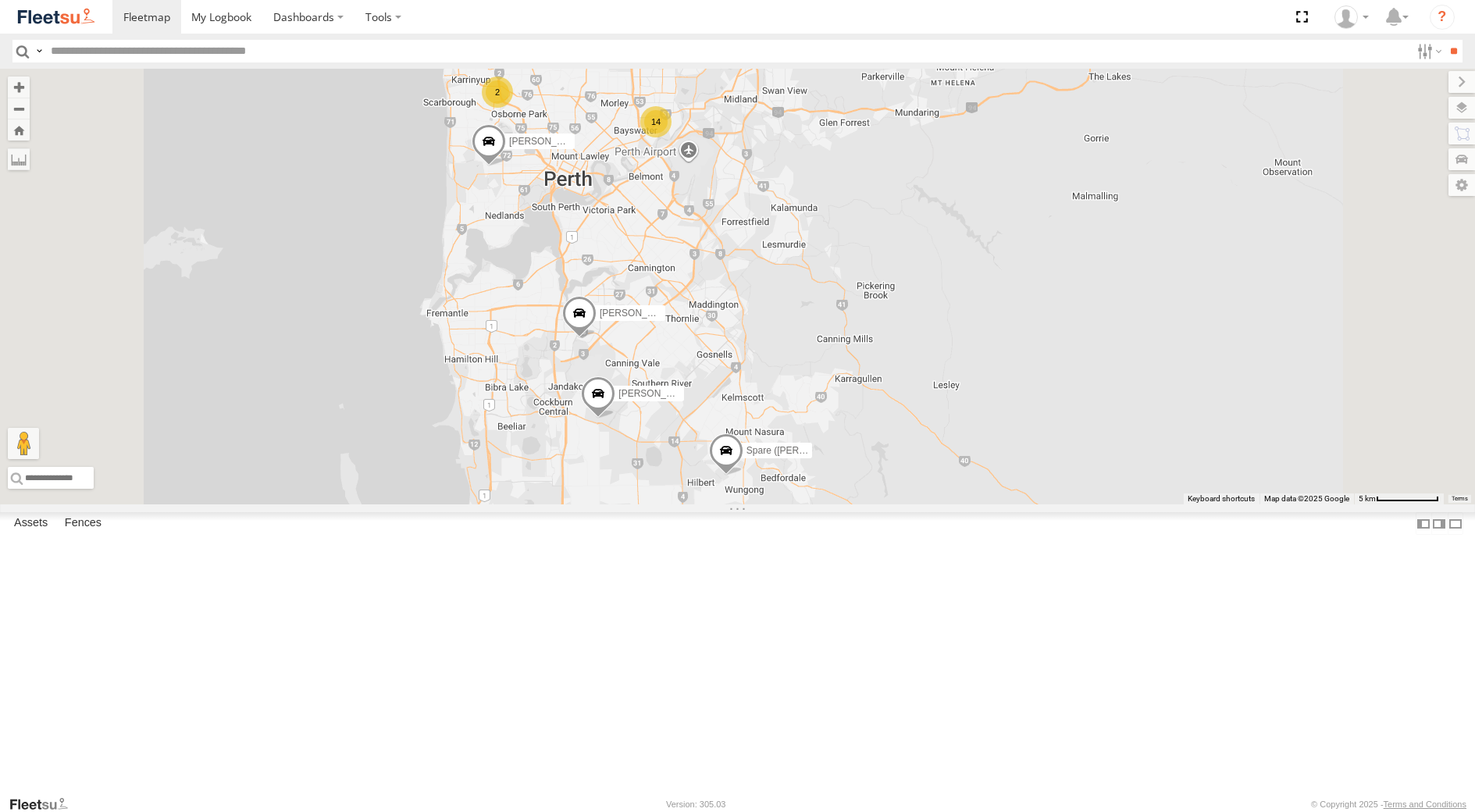
drag, startPoint x: 765, startPoint y: 227, endPoint x: 801, endPoint y: 403, distance: 179.6
click at [801, 402] on div "[PERSON_NAME] - 1HSK205 - 0481 998 670 [PERSON_NAME] - 1IJS864 Spare ([PERSON_N…" at bounding box center [737, 286] width 1475 height 436
